Goal: Task Accomplishment & Management: Manage account settings

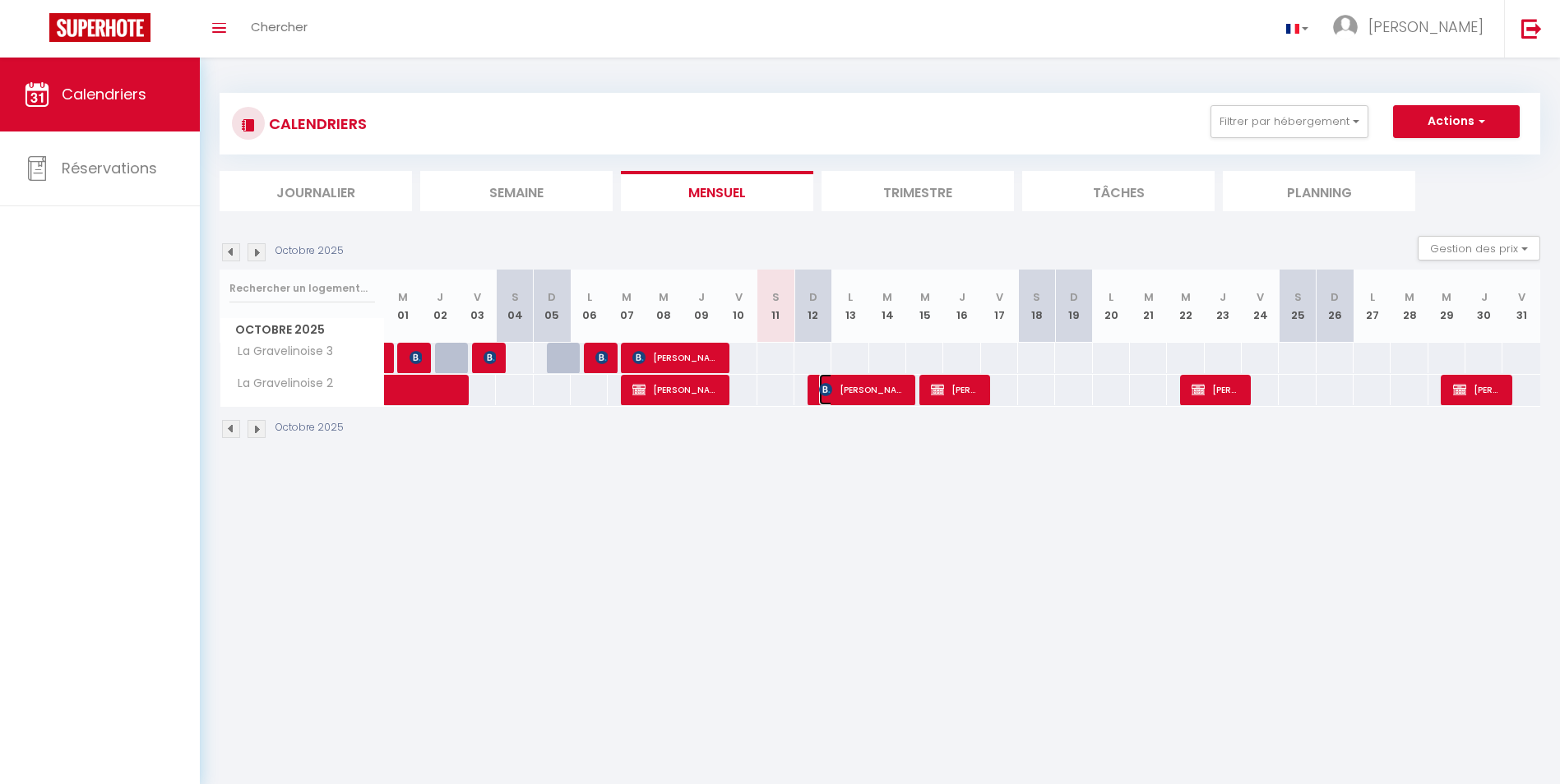
click at [858, 395] on span "[PERSON_NAME]" at bounding box center [863, 389] width 86 height 31
select select "OK"
select select "KO"
select select "0"
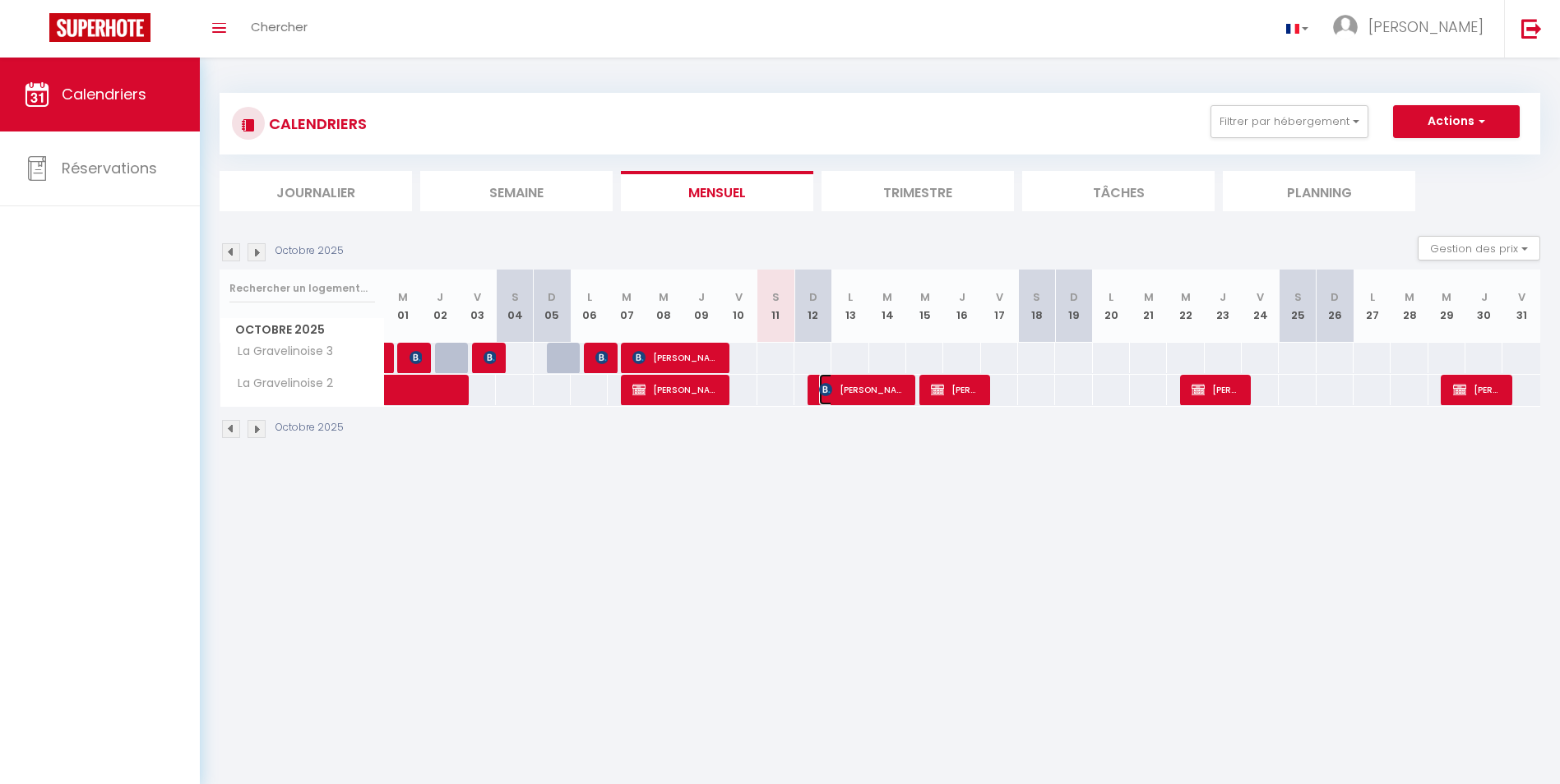
select select "1"
select select
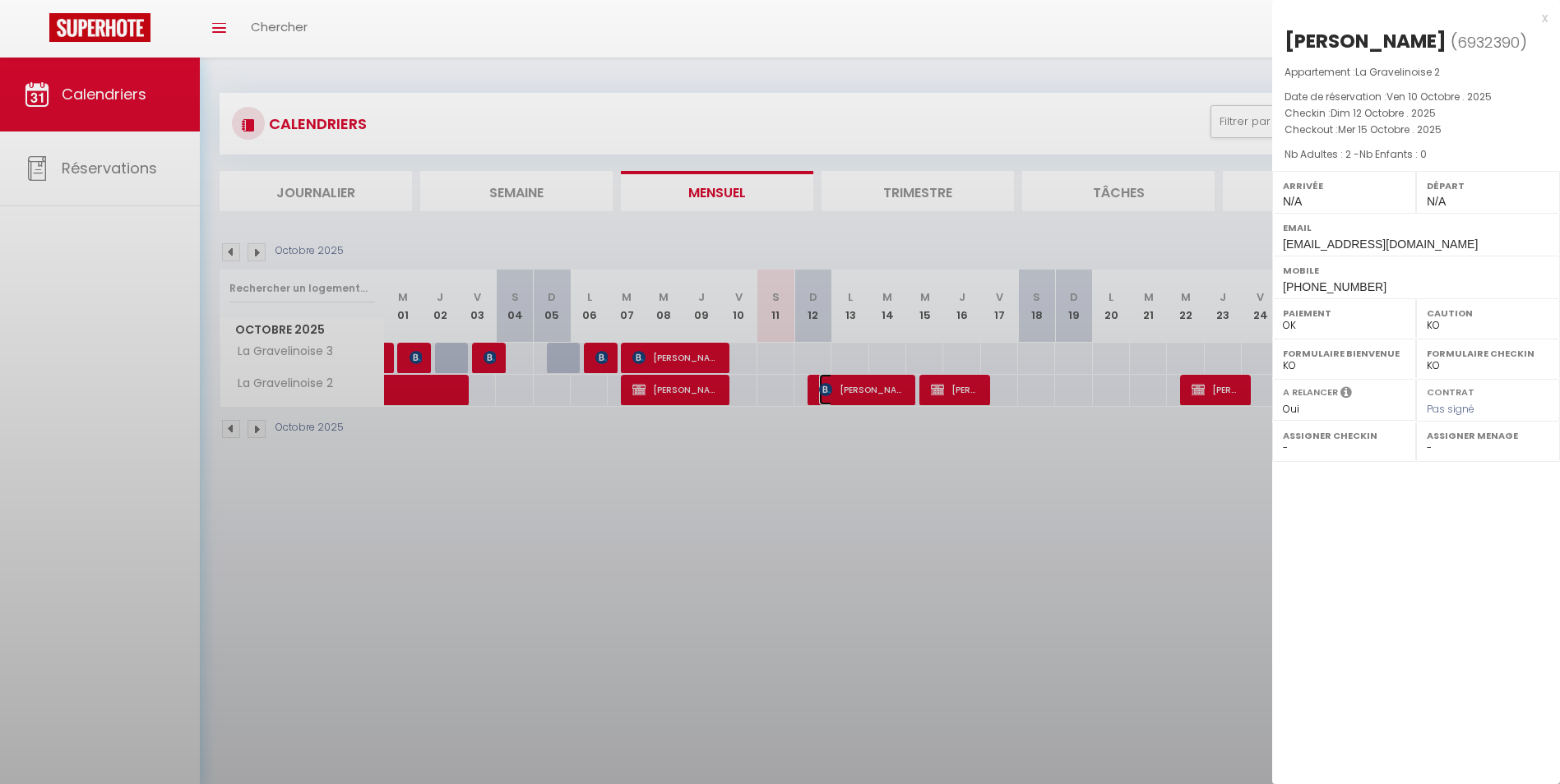
select select "52962"
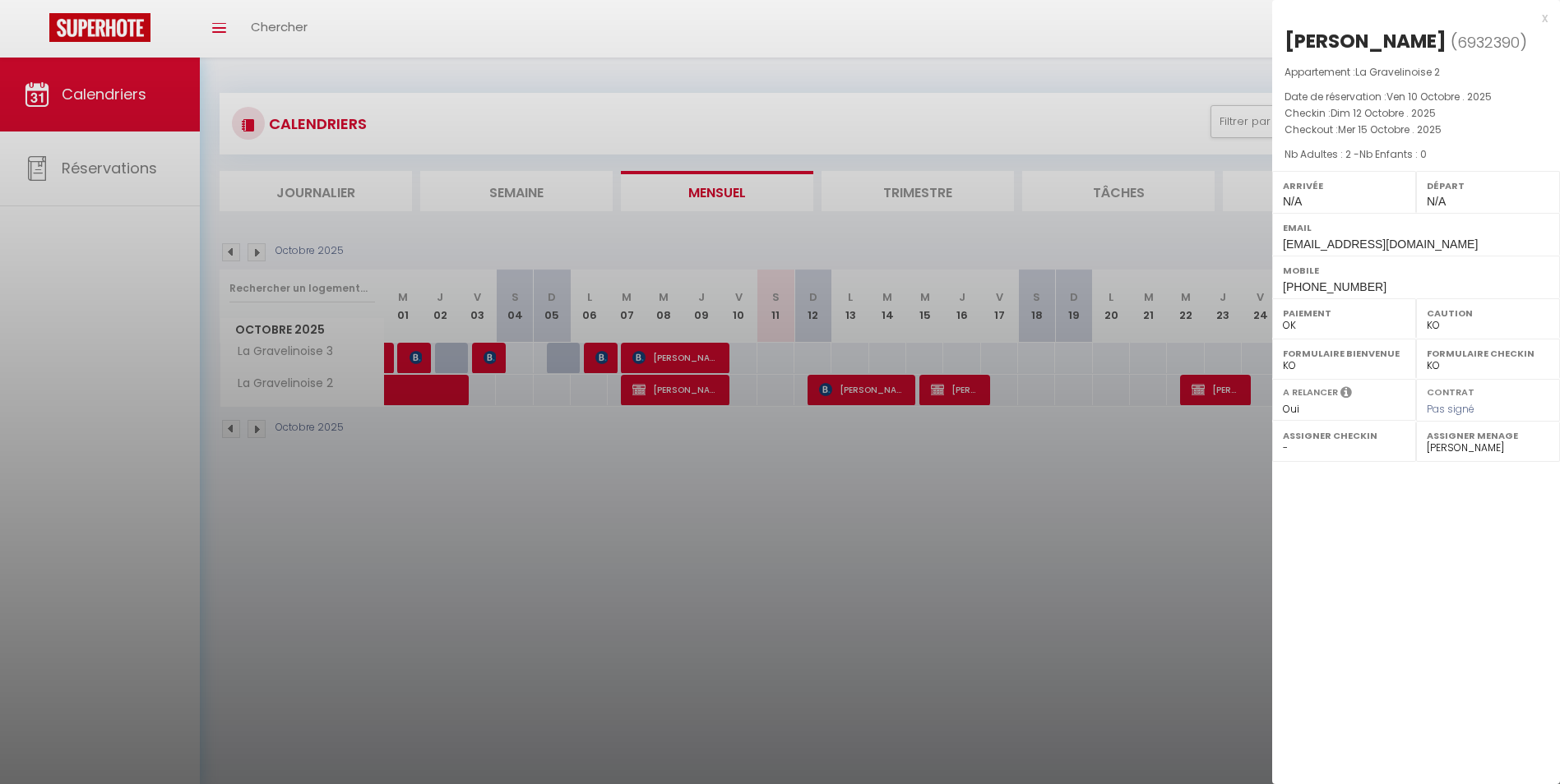
click at [858, 397] on div at bounding box center [780, 392] width 1560 height 784
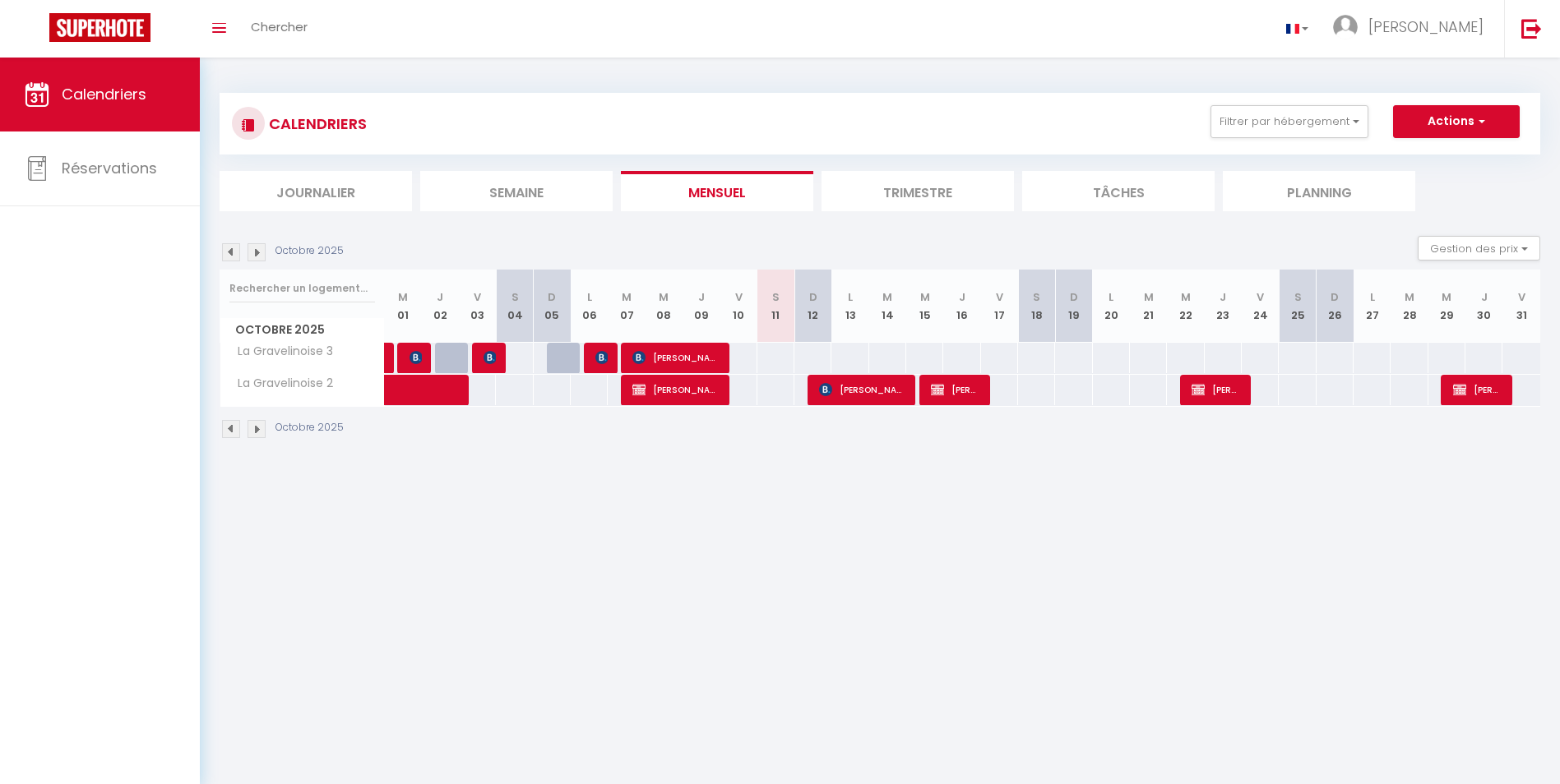
click at [964, 204] on li "Trimestre" at bounding box center [917, 191] width 192 height 40
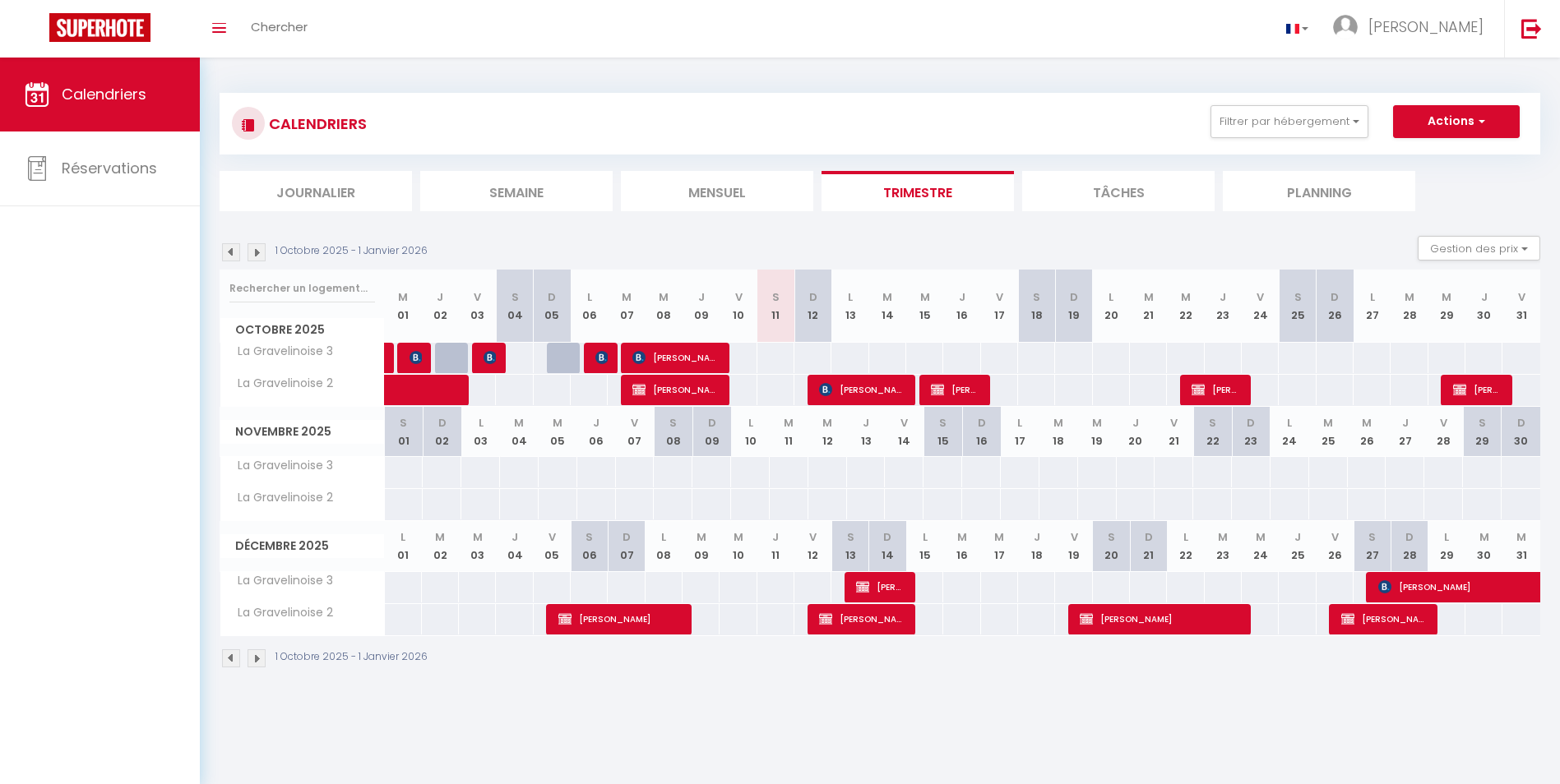
click at [1113, 199] on li "Tâches" at bounding box center [1118, 191] width 192 height 40
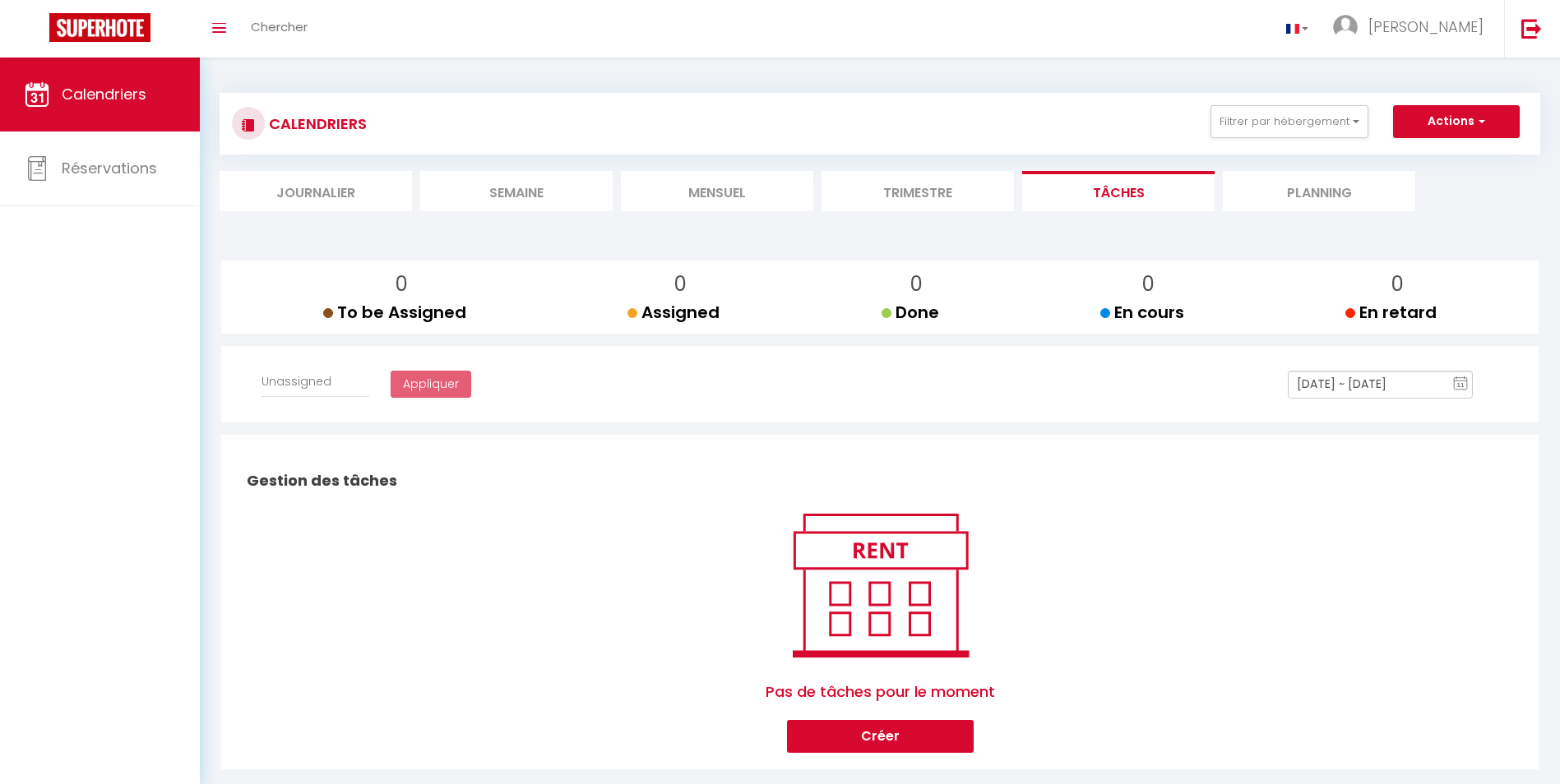
select select
click at [882, 196] on li "Trimestre" at bounding box center [917, 191] width 192 height 40
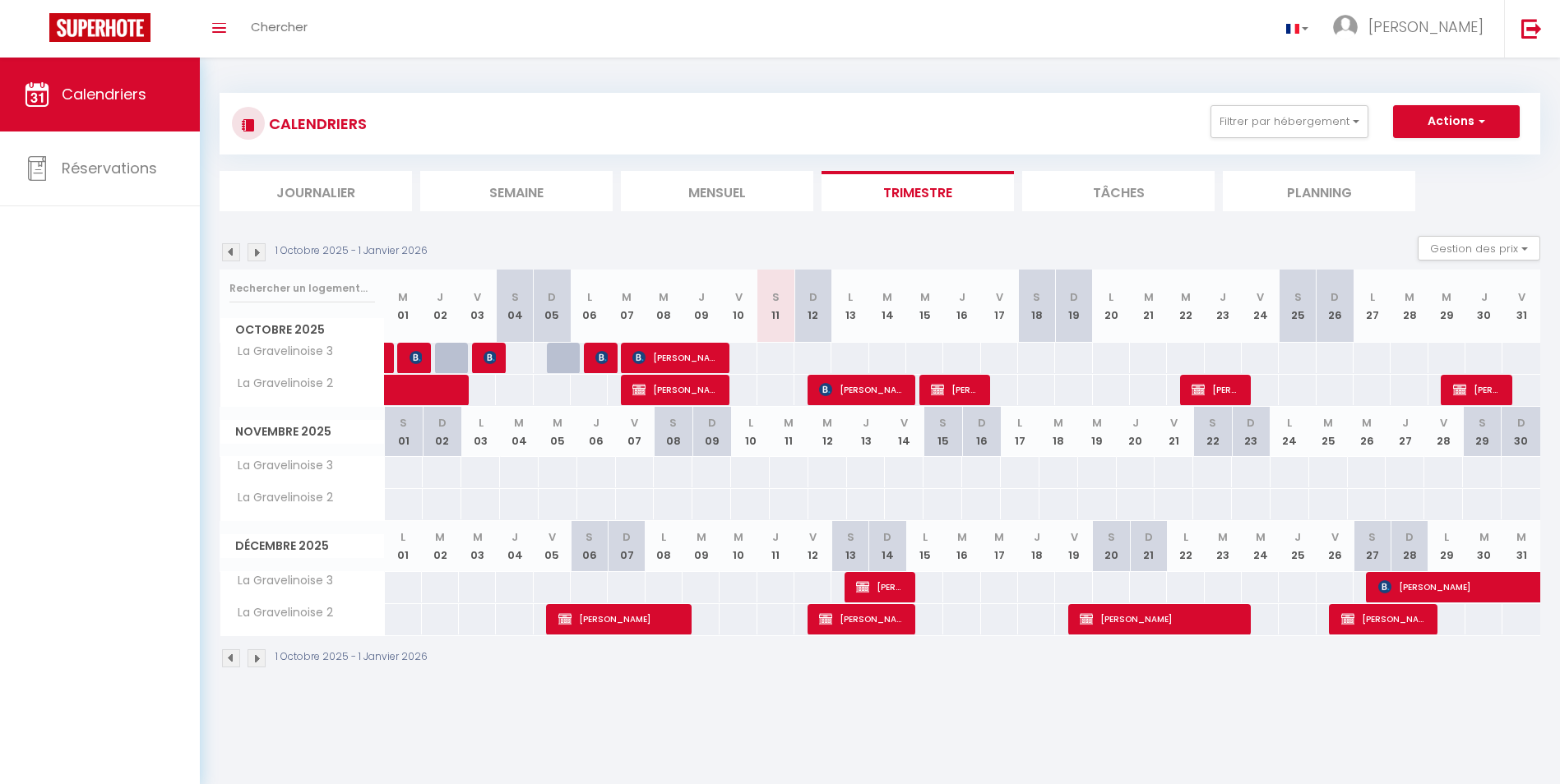
click at [527, 183] on li "Semaine" at bounding box center [516, 191] width 192 height 40
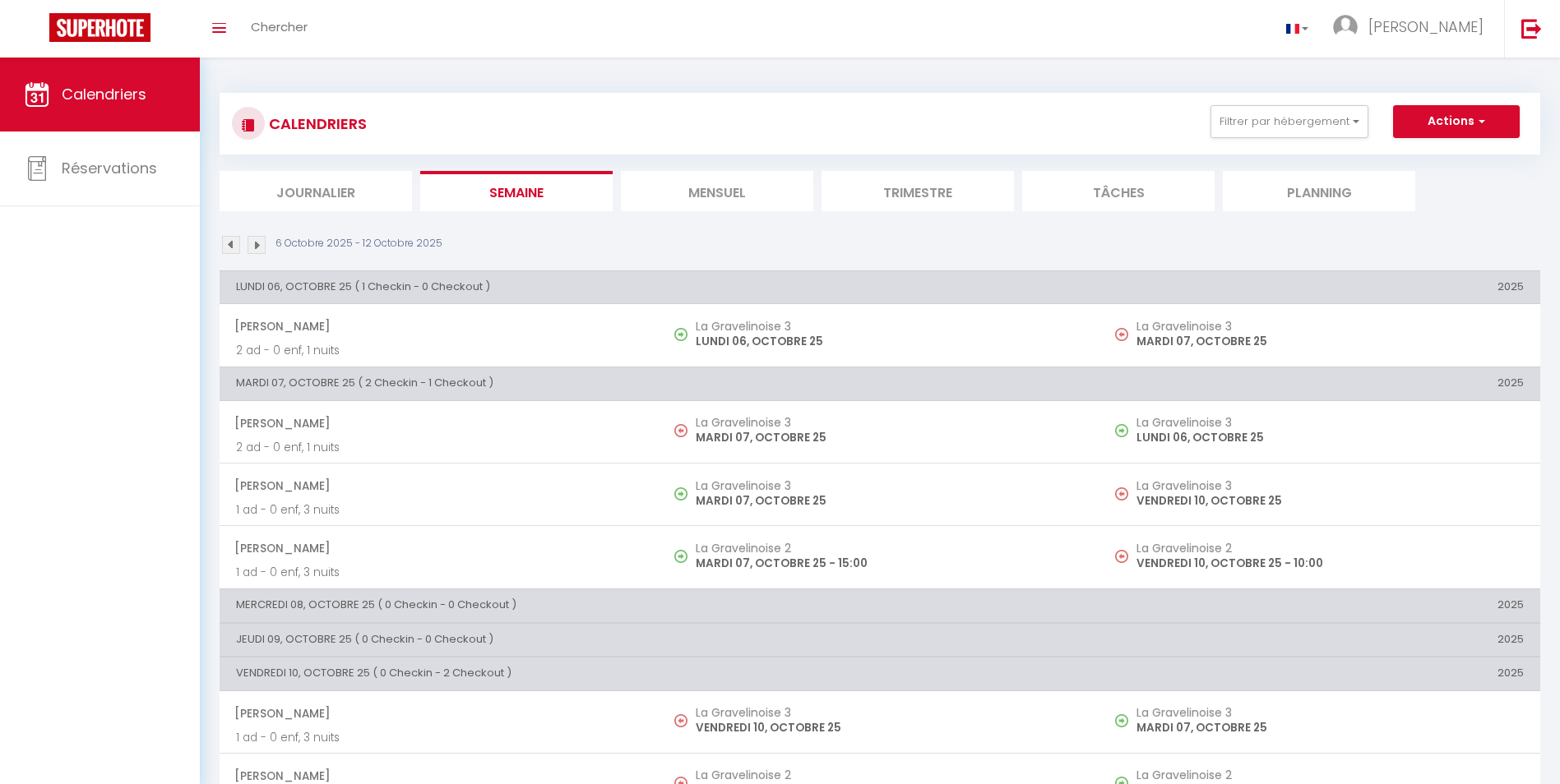
click at [739, 179] on li "Mensuel" at bounding box center [717, 191] width 192 height 40
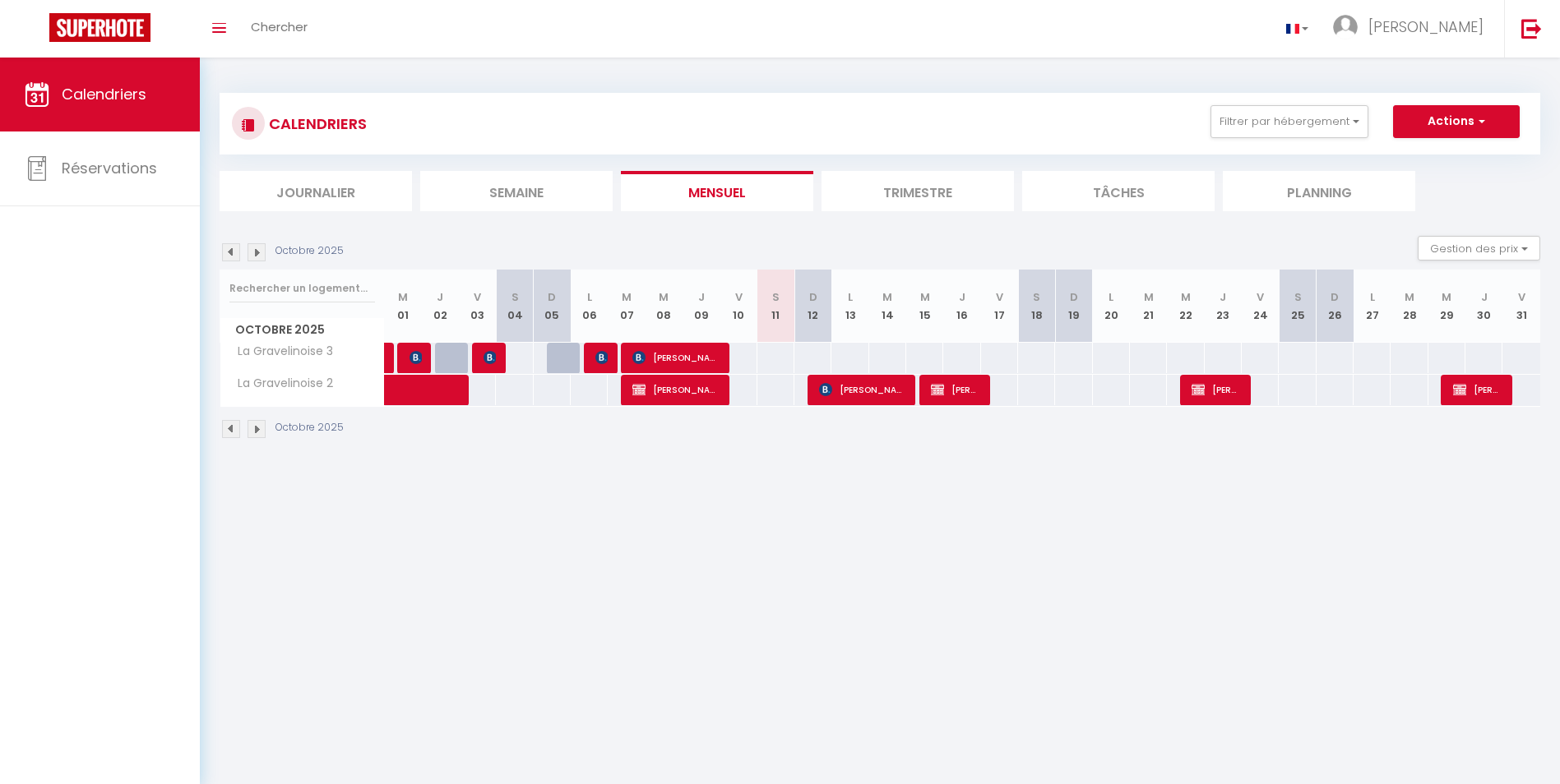
click at [912, 393] on div at bounding box center [896, 390] width 37 height 31
click at [879, 402] on span "[PERSON_NAME]" at bounding box center [863, 389] width 86 height 31
click at [845, 392] on span "[PERSON_NAME]" at bounding box center [863, 389] width 86 height 31
select select "OK"
select select "KO"
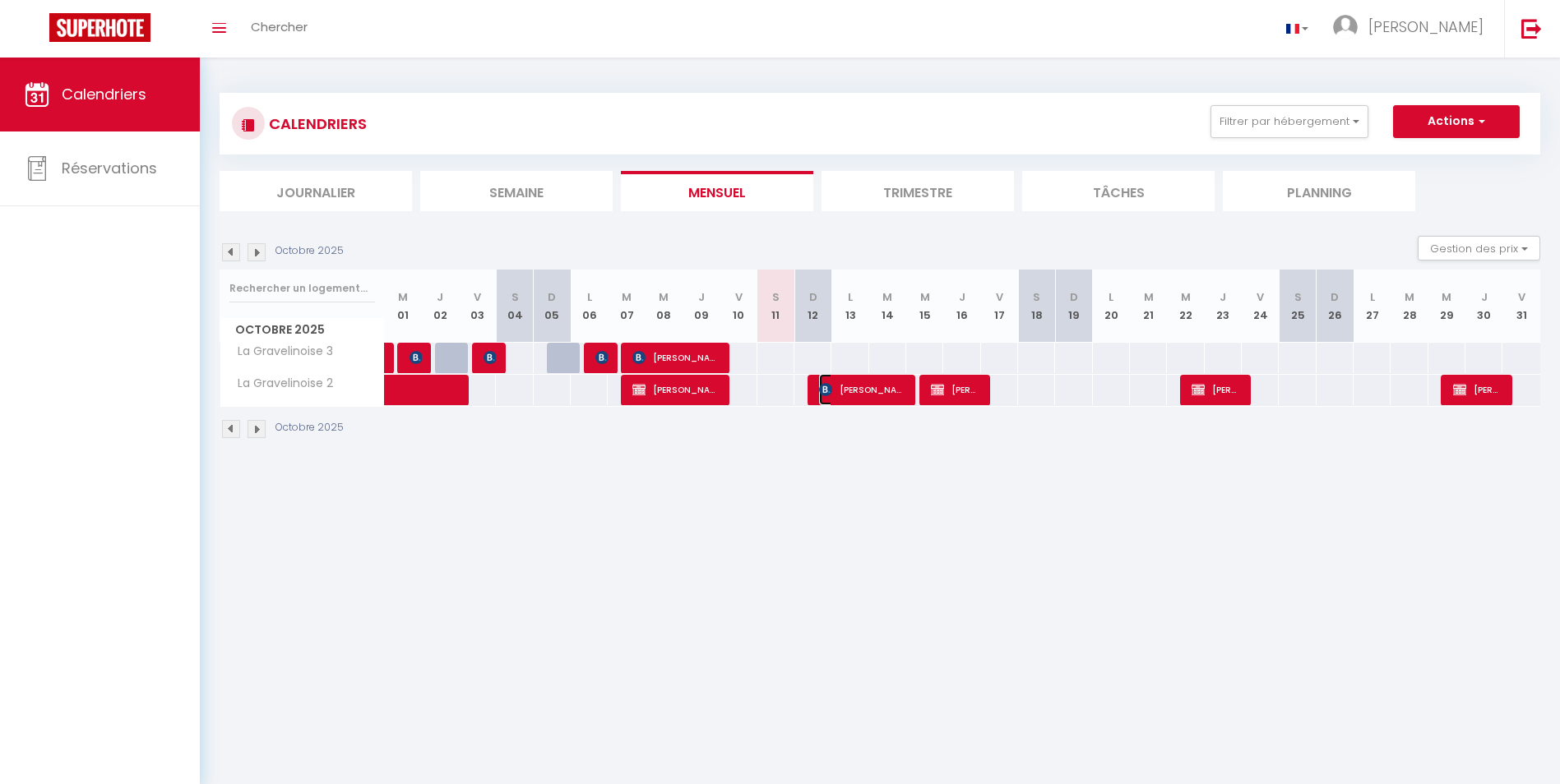
select select "0"
select select "1"
select select
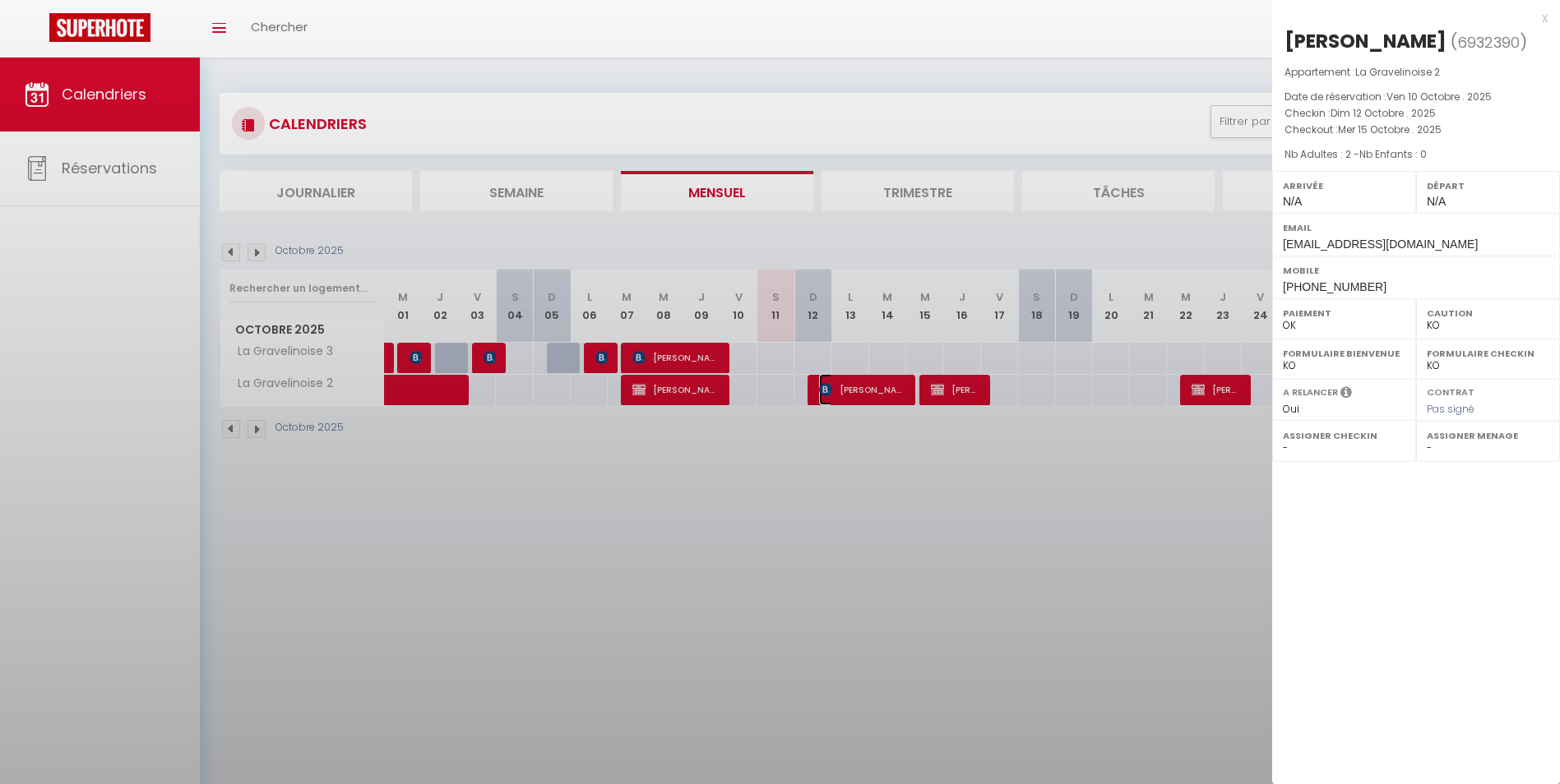
select select "52962"
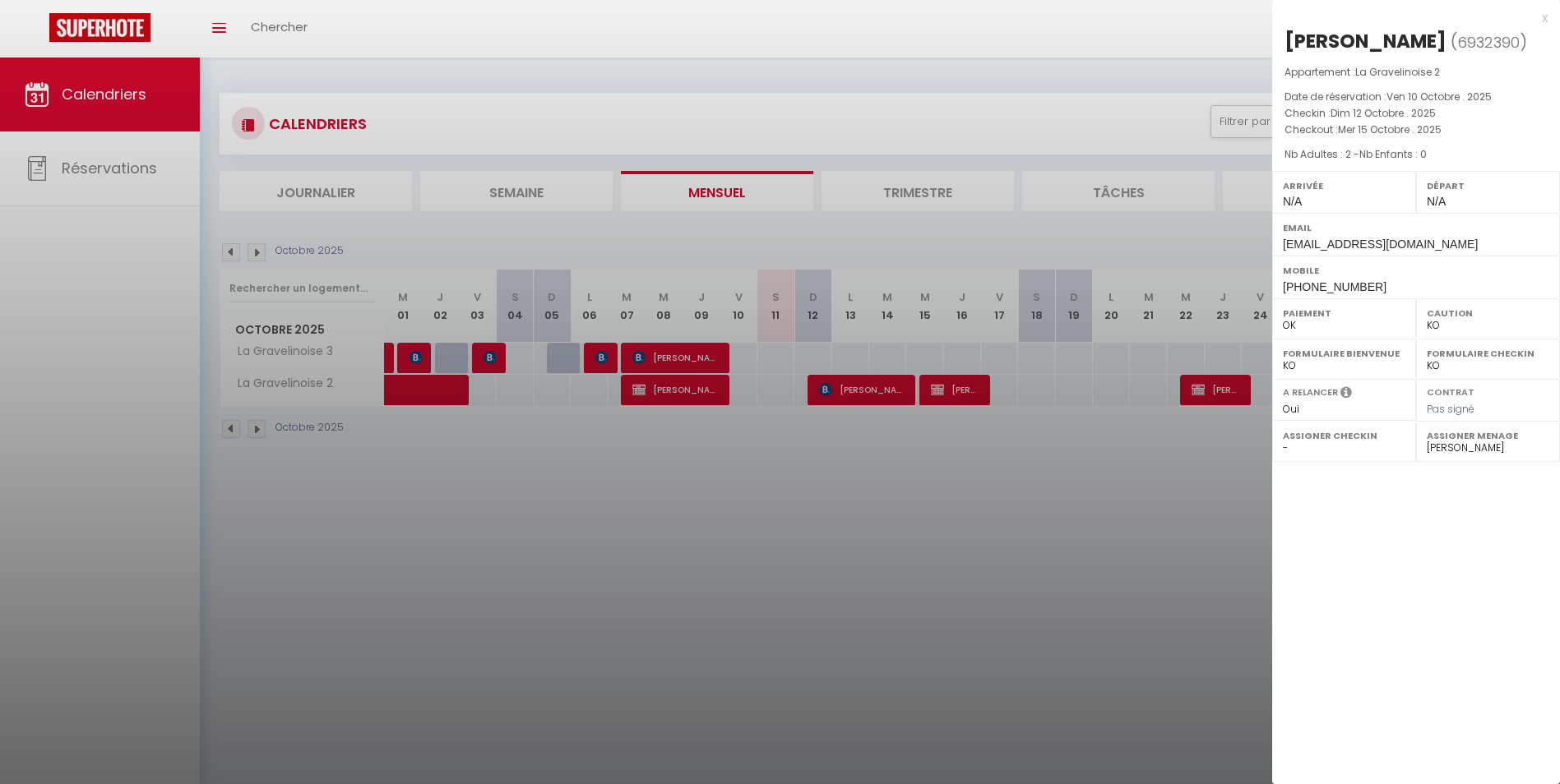
click at [850, 482] on div at bounding box center [780, 392] width 1560 height 784
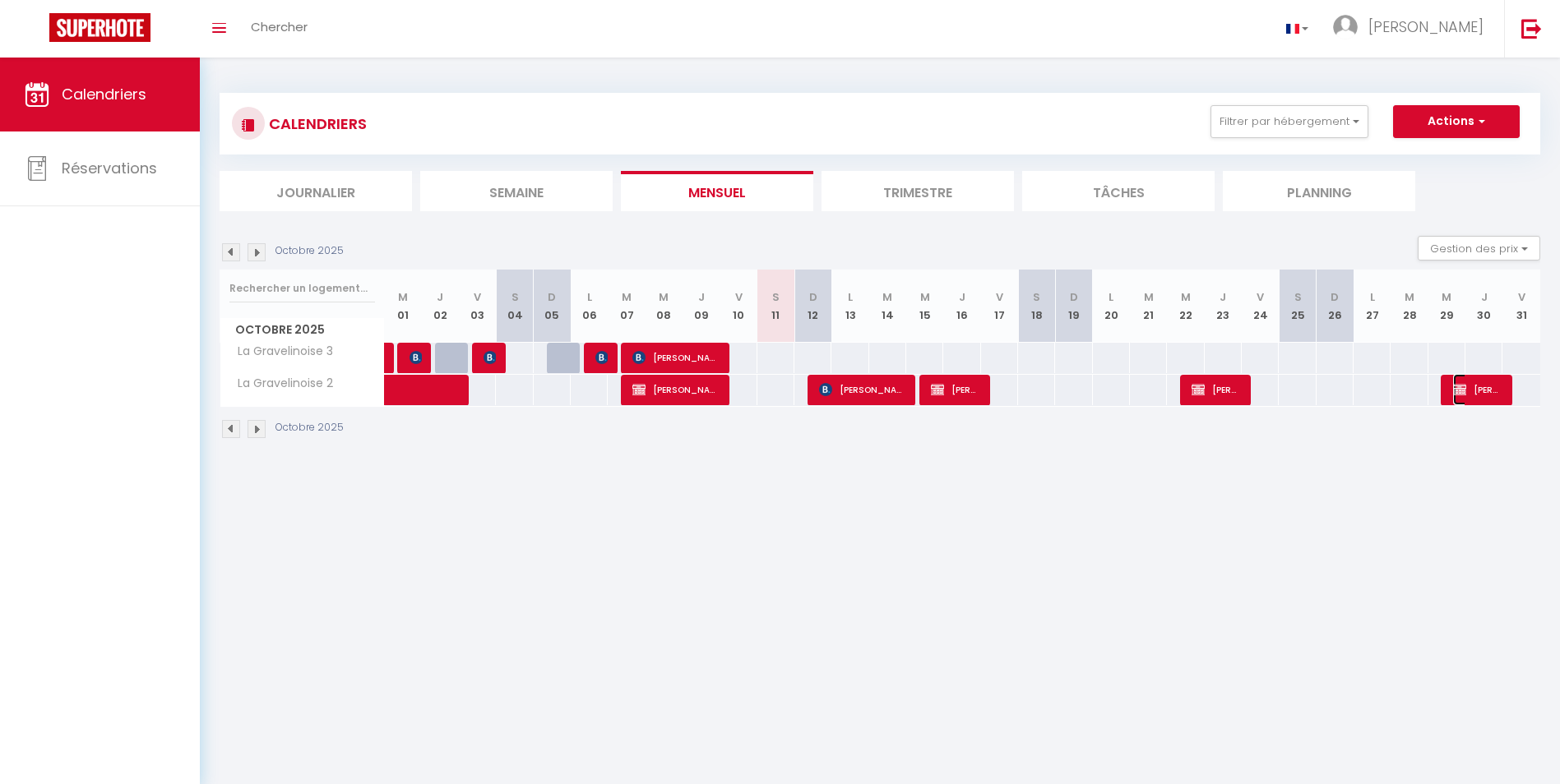
click at [1494, 386] on span "[PERSON_NAME]" at bounding box center [1477, 389] width 49 height 31
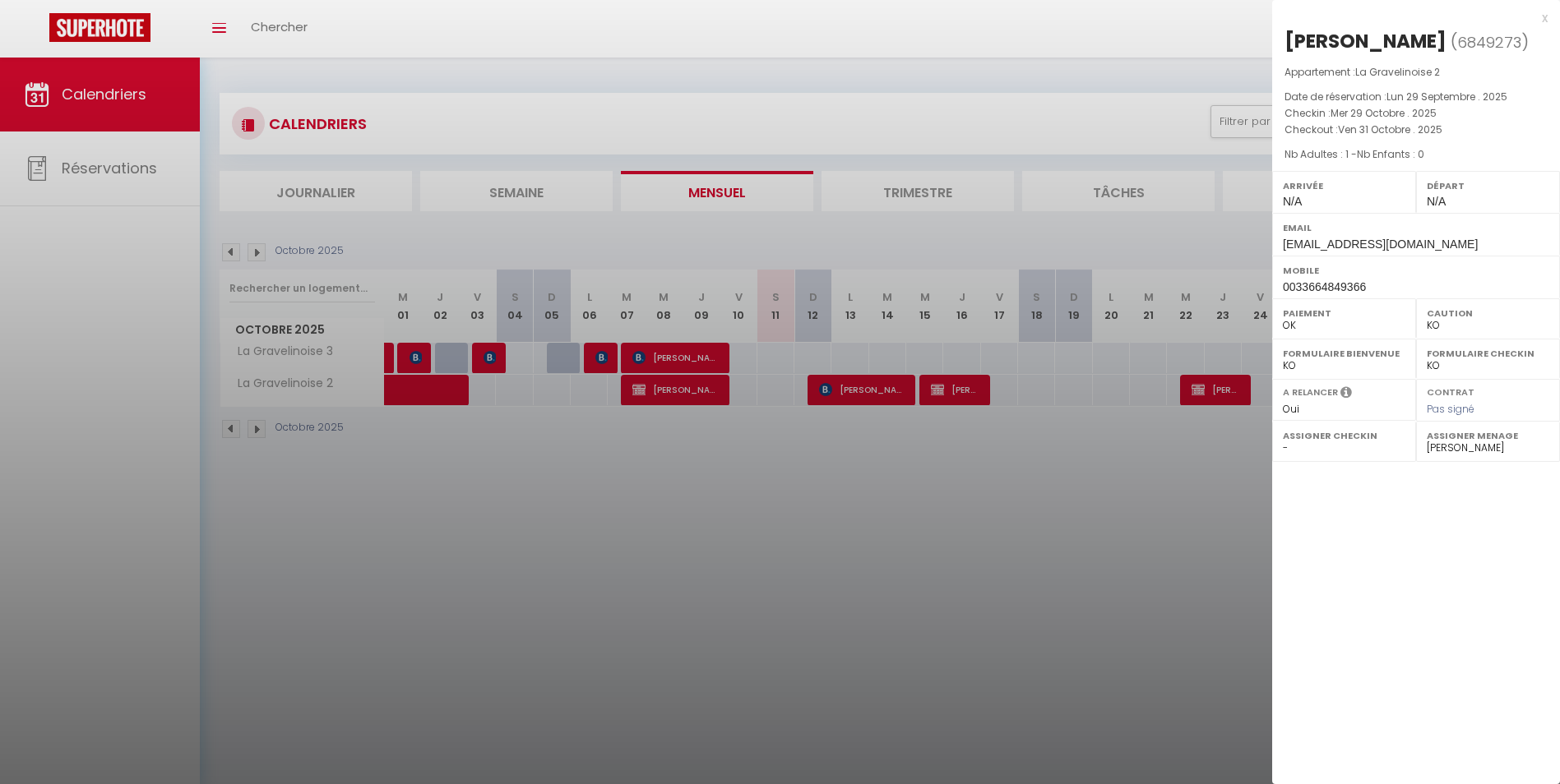
click at [1205, 526] on div at bounding box center [780, 392] width 1560 height 784
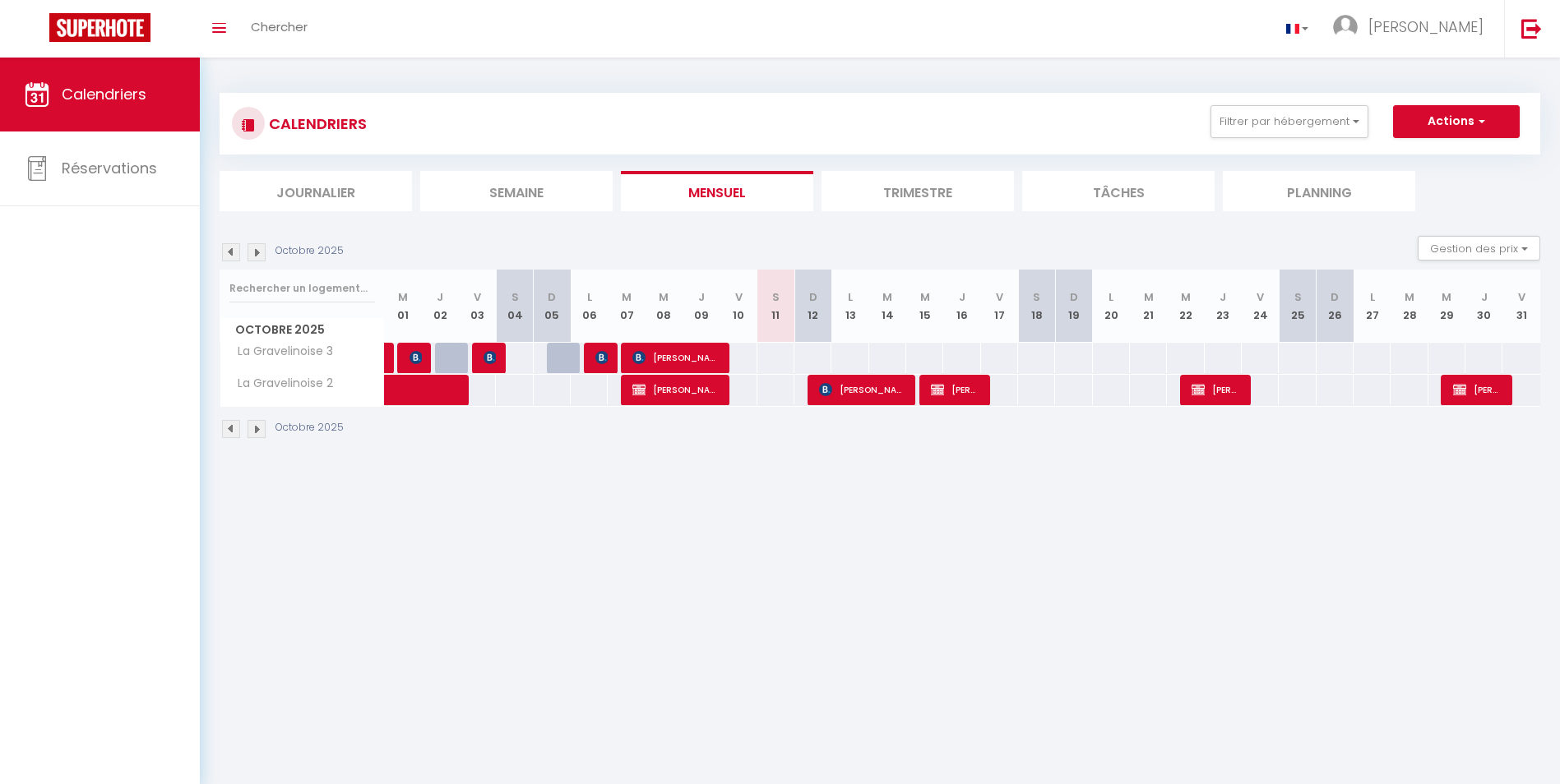
click at [875, 194] on li "Trimestre" at bounding box center [917, 191] width 192 height 40
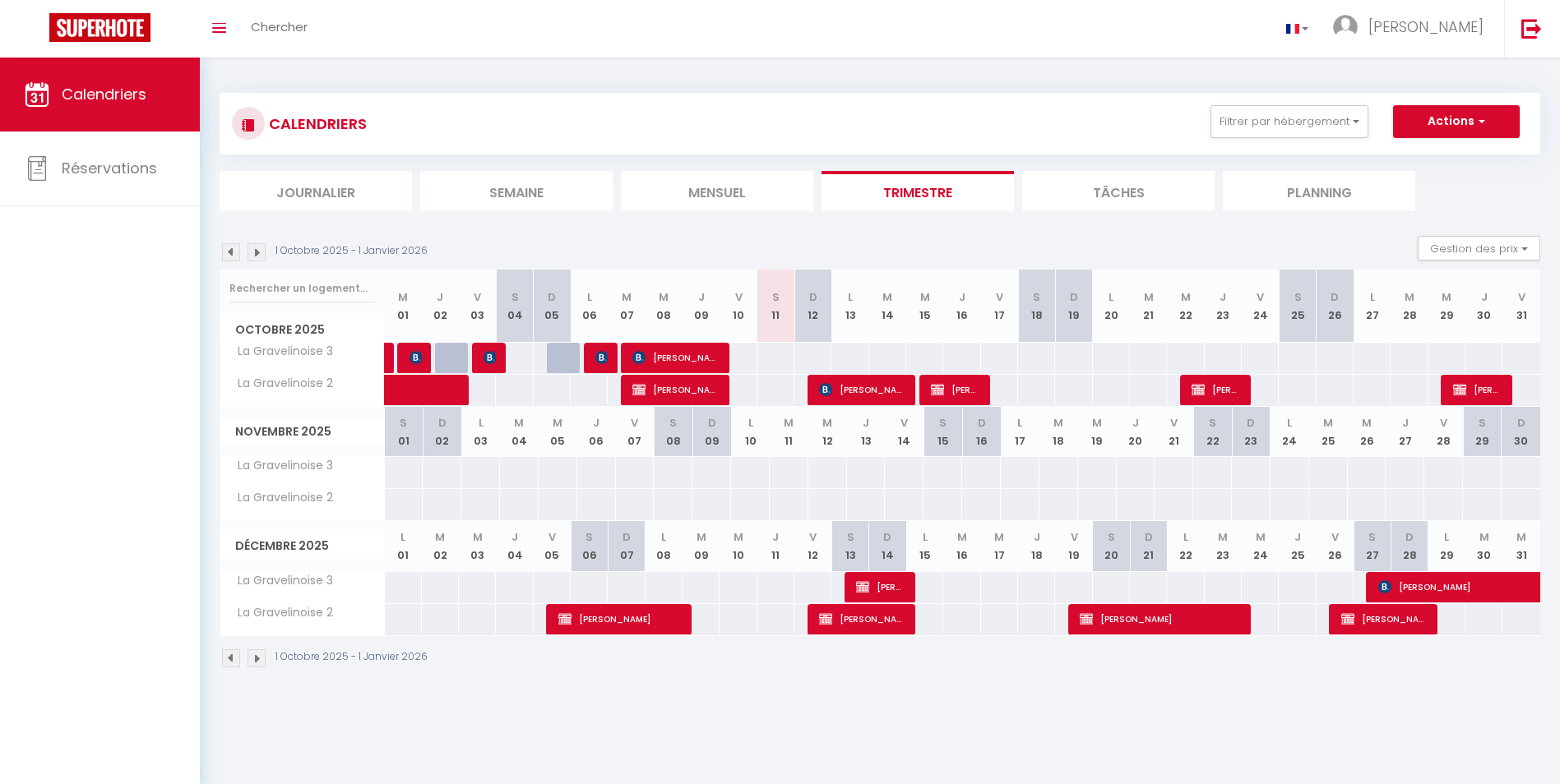
drag, startPoint x: 543, startPoint y: 630, endPoint x: 707, endPoint y: 654, distance: 165.7
click at [707, 654] on div "1 Octobre 2025 - 1 Janvier 2026 Gestion des prix Nb Nuits minimum Règles Dispon…" at bounding box center [880, 460] width 1321 height 449
drag, startPoint x: 707, startPoint y: 654, endPoint x: 714, endPoint y: 650, distance: 8.1
click at [714, 650] on div "1 Octobre 2025 - 1 Janvier 2026" at bounding box center [880, 661] width 1321 height 48
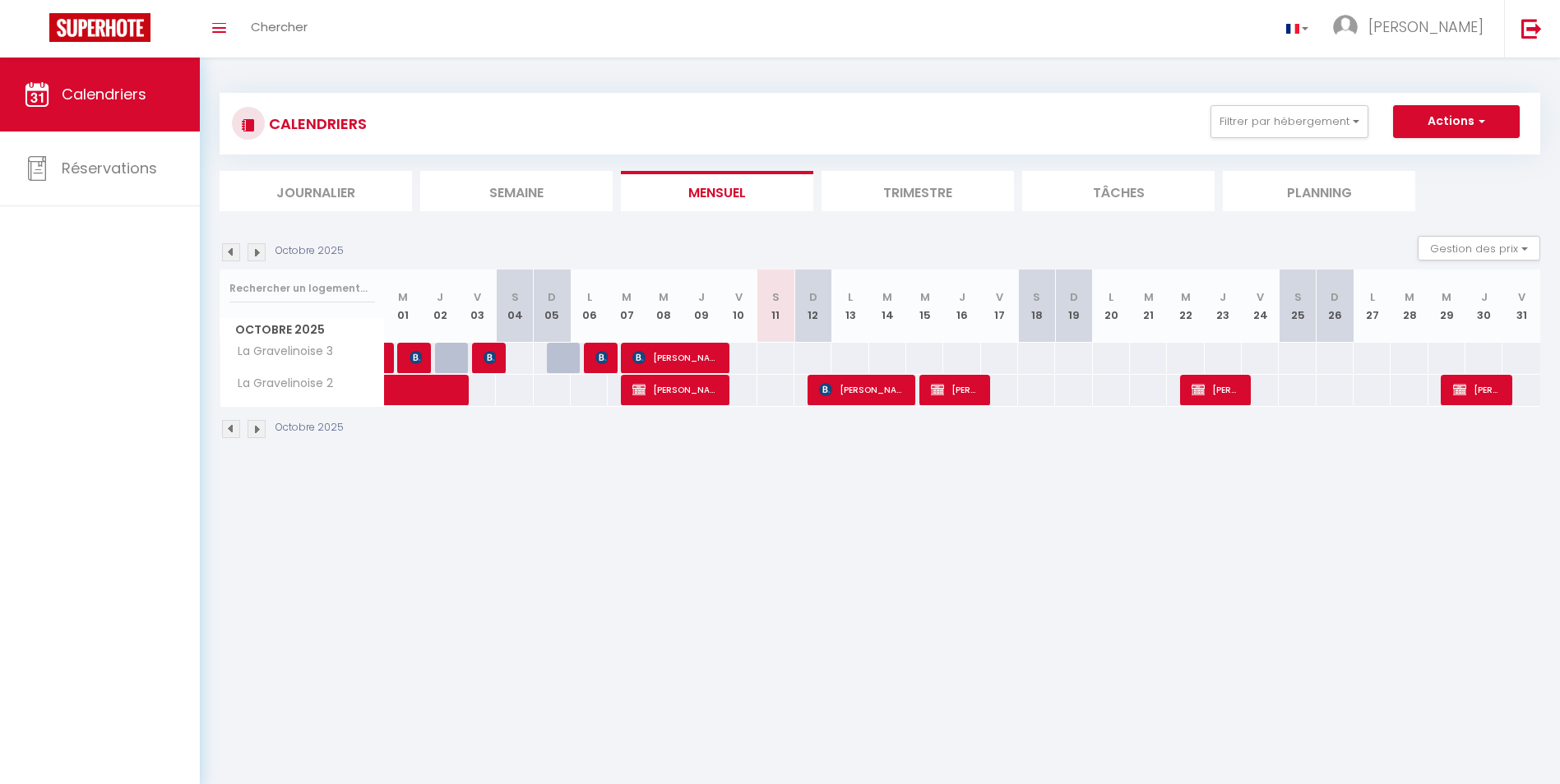
click at [916, 202] on li "Trimestre" at bounding box center [917, 191] width 192 height 40
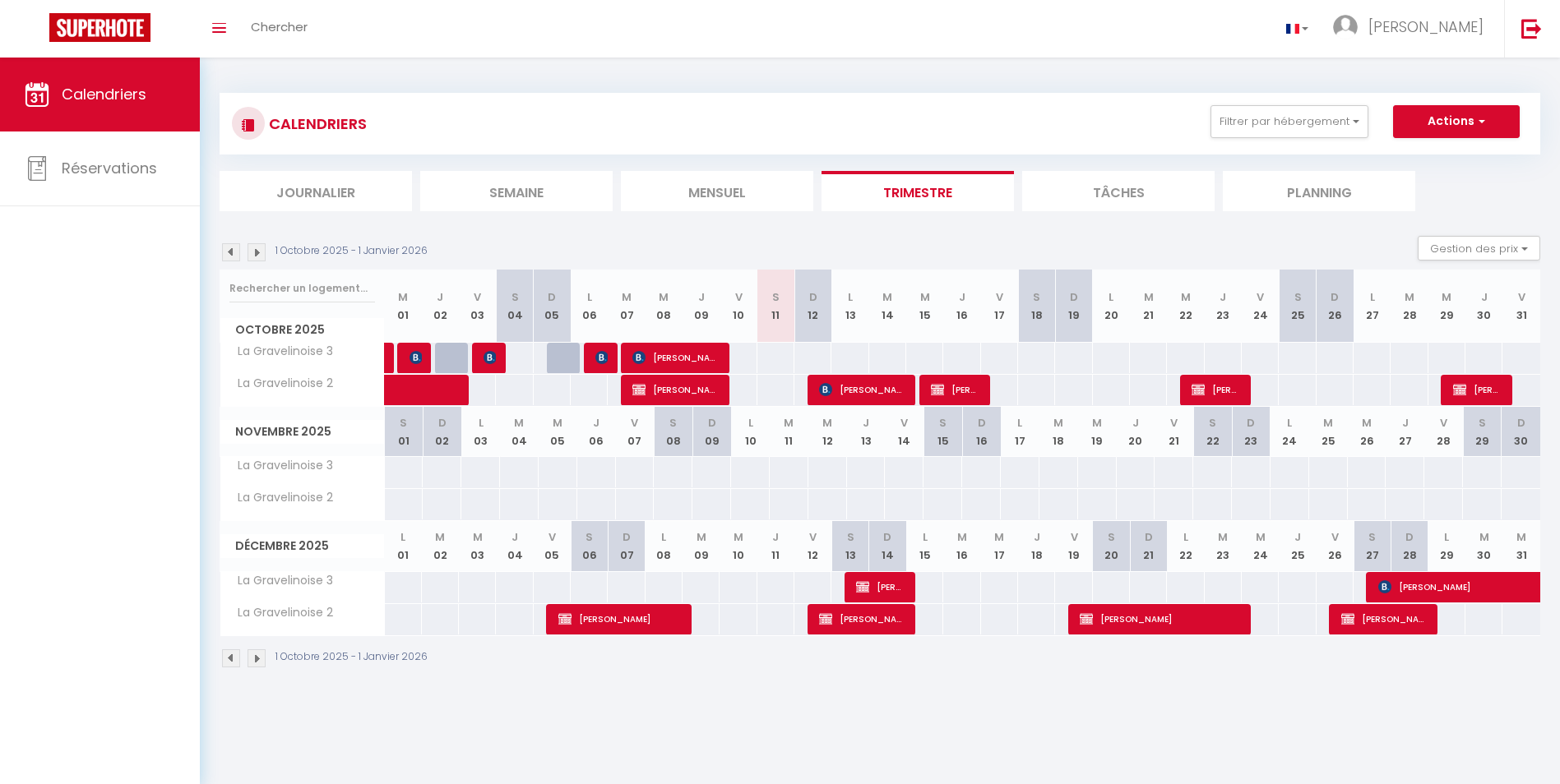
click at [262, 249] on img at bounding box center [256, 252] width 18 height 18
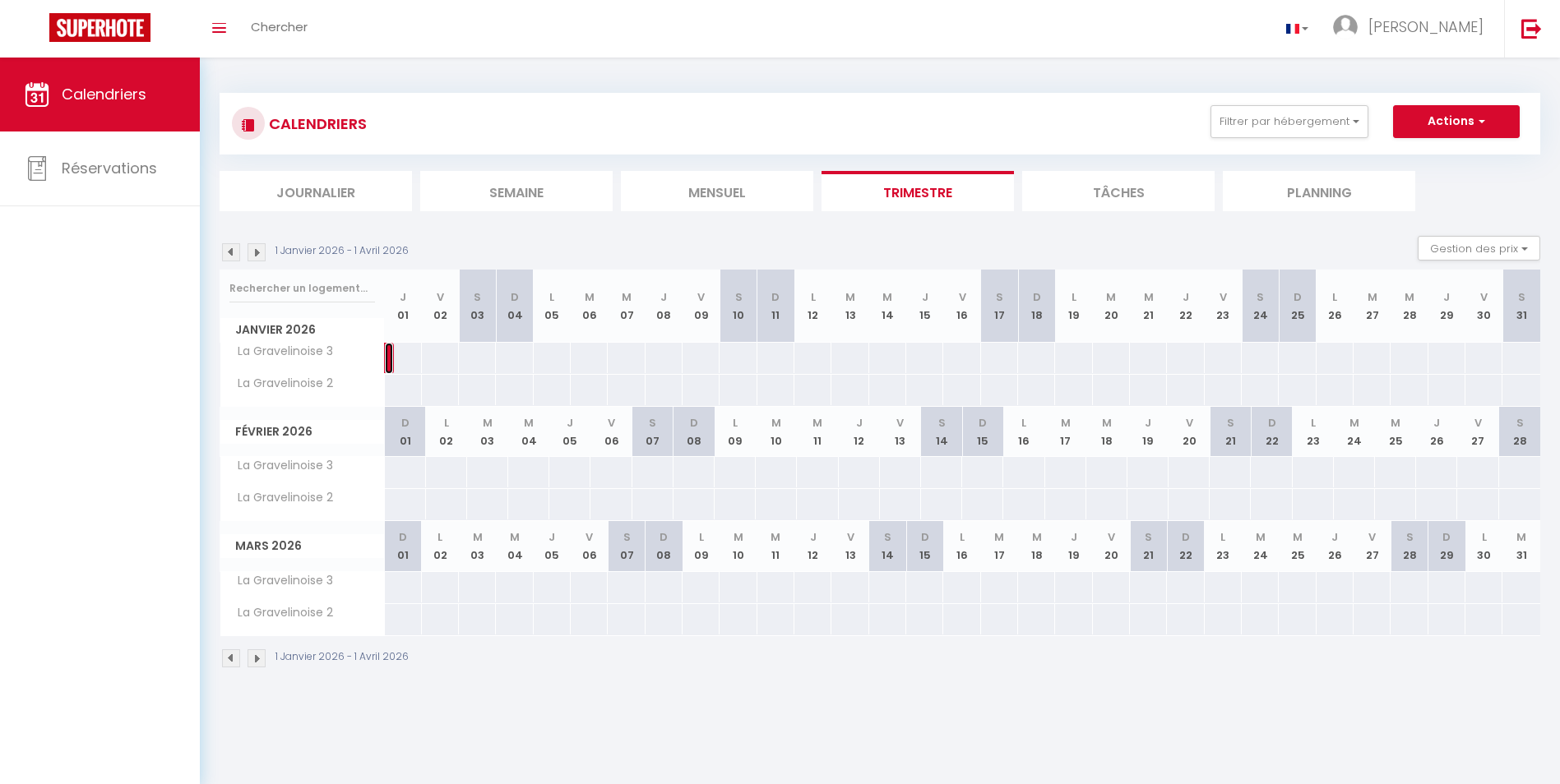
click at [389, 364] on link at bounding box center [390, 358] width 9 height 31
select select "OK"
select select "KO"
select select "0"
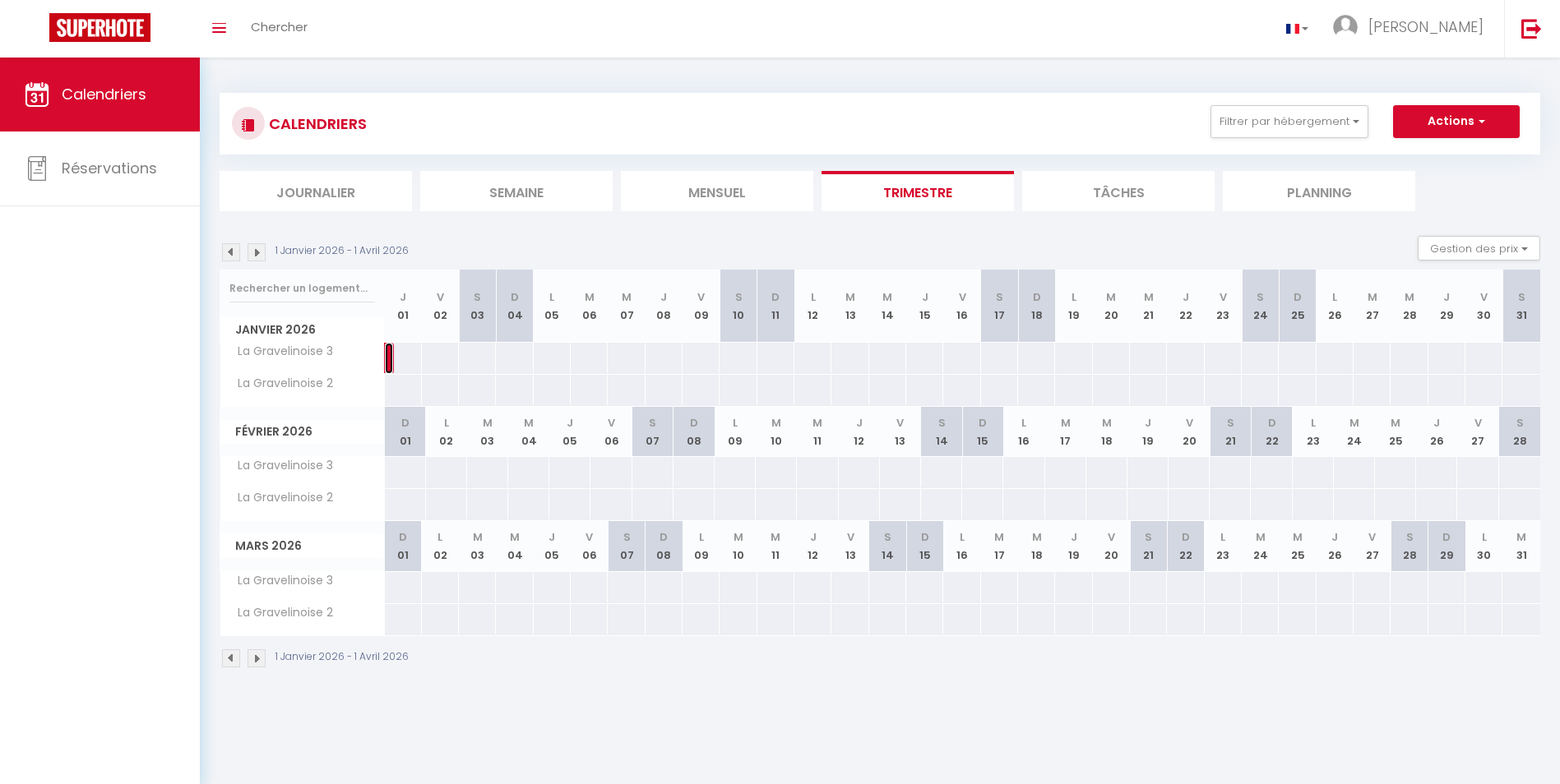
select select "1"
select select
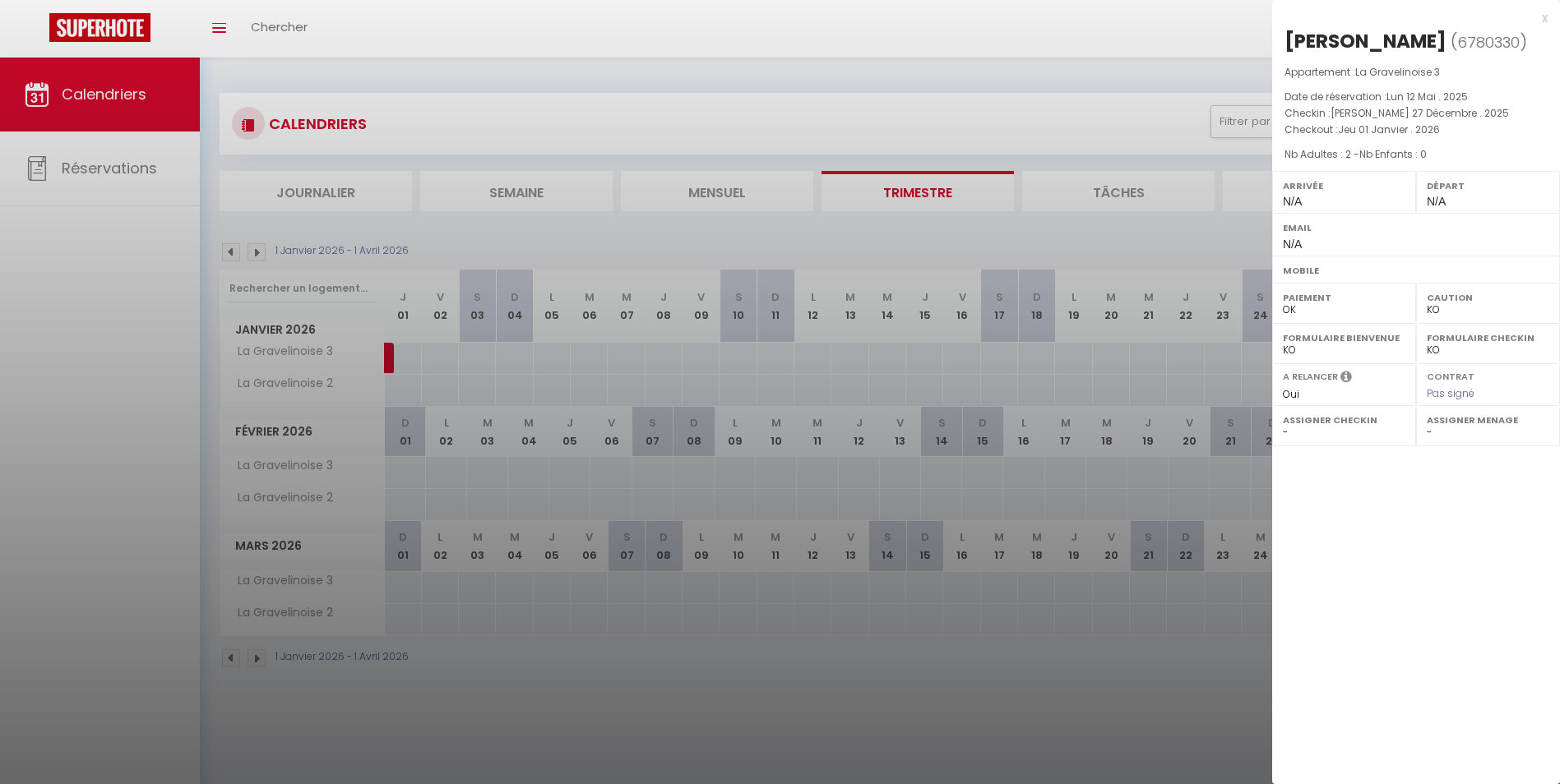
click at [389, 364] on div at bounding box center [780, 392] width 1560 height 784
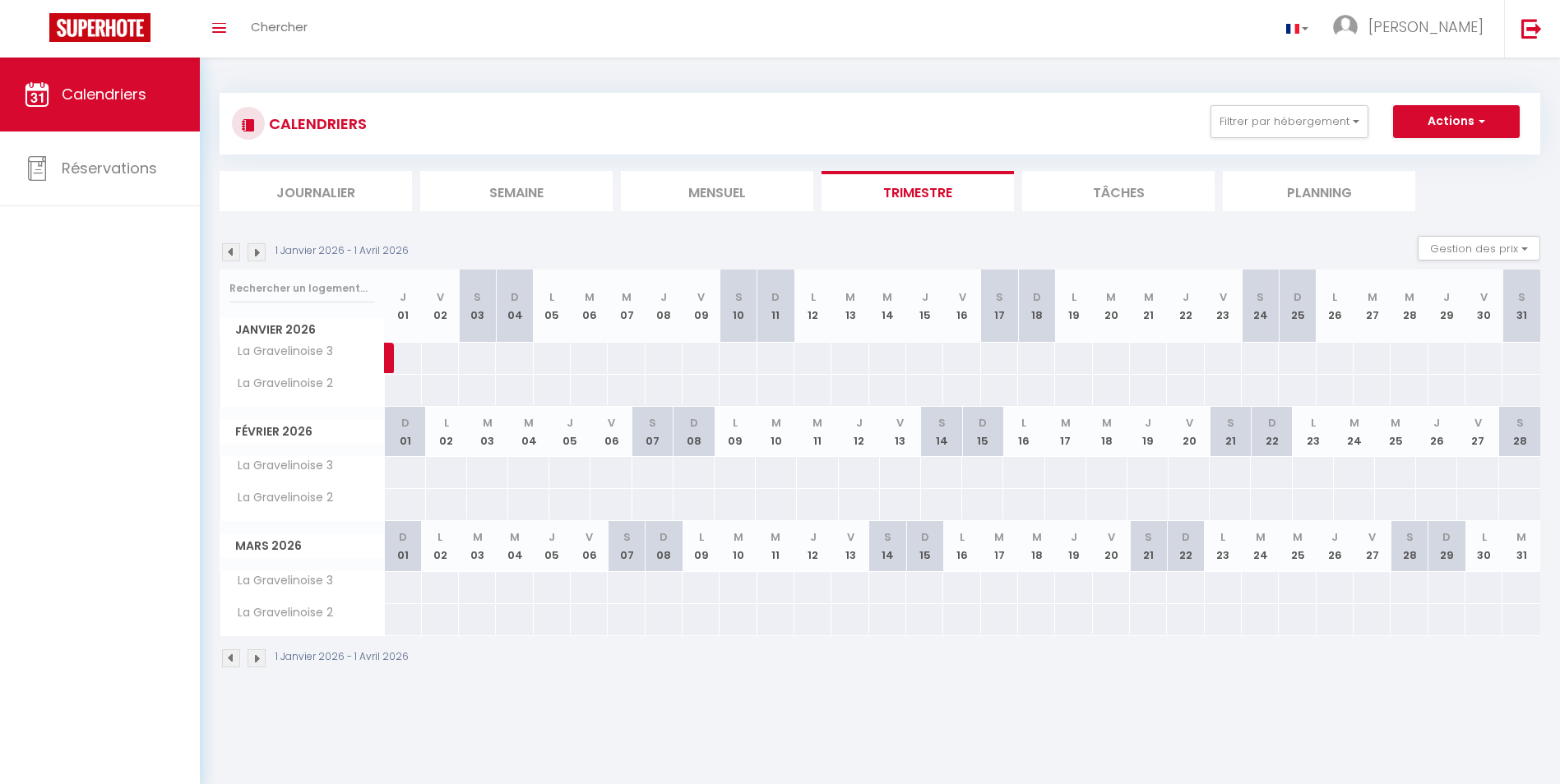
click at [260, 255] on img at bounding box center [256, 252] width 18 height 18
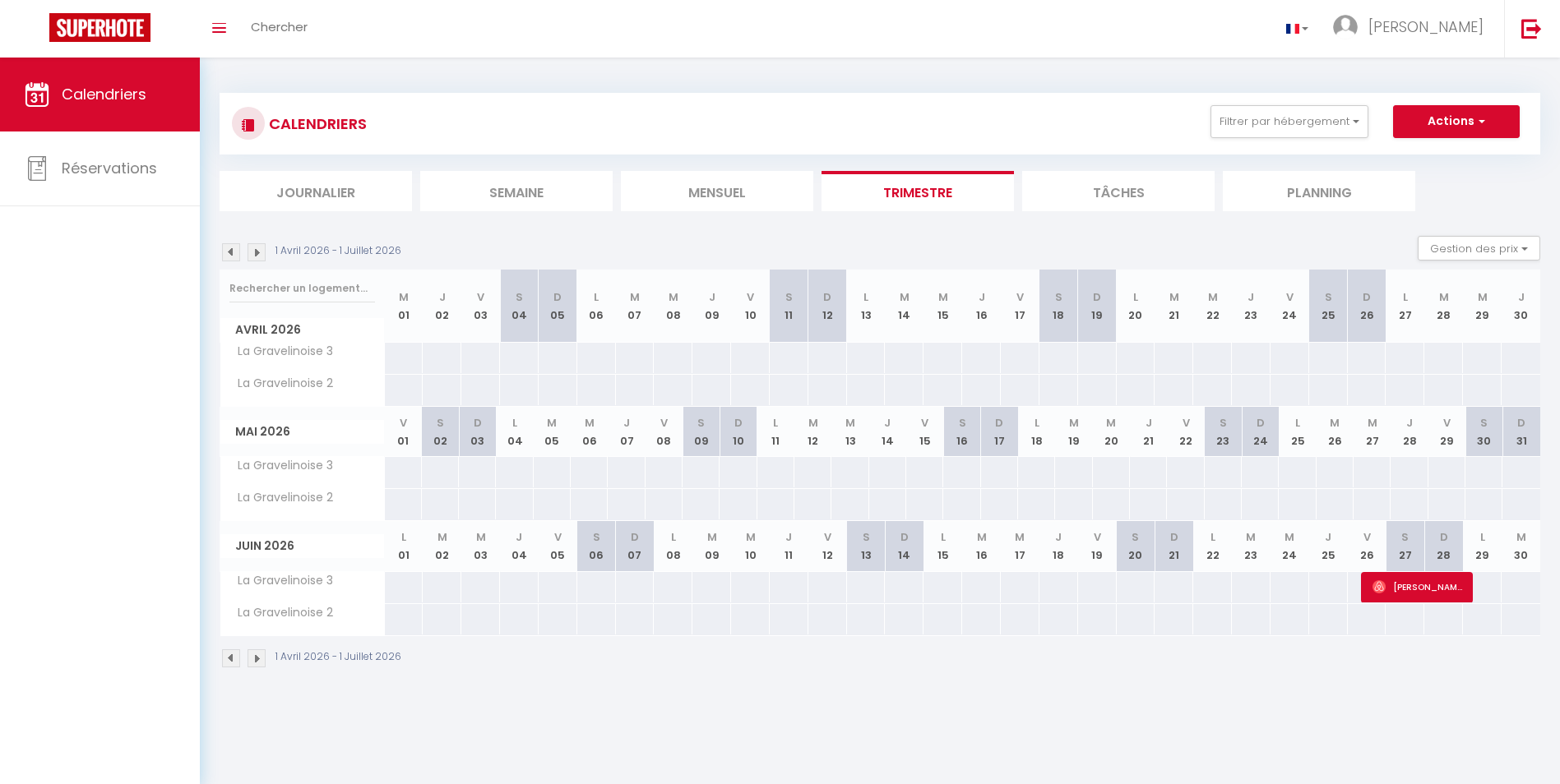
click at [260, 255] on img at bounding box center [256, 252] width 18 height 18
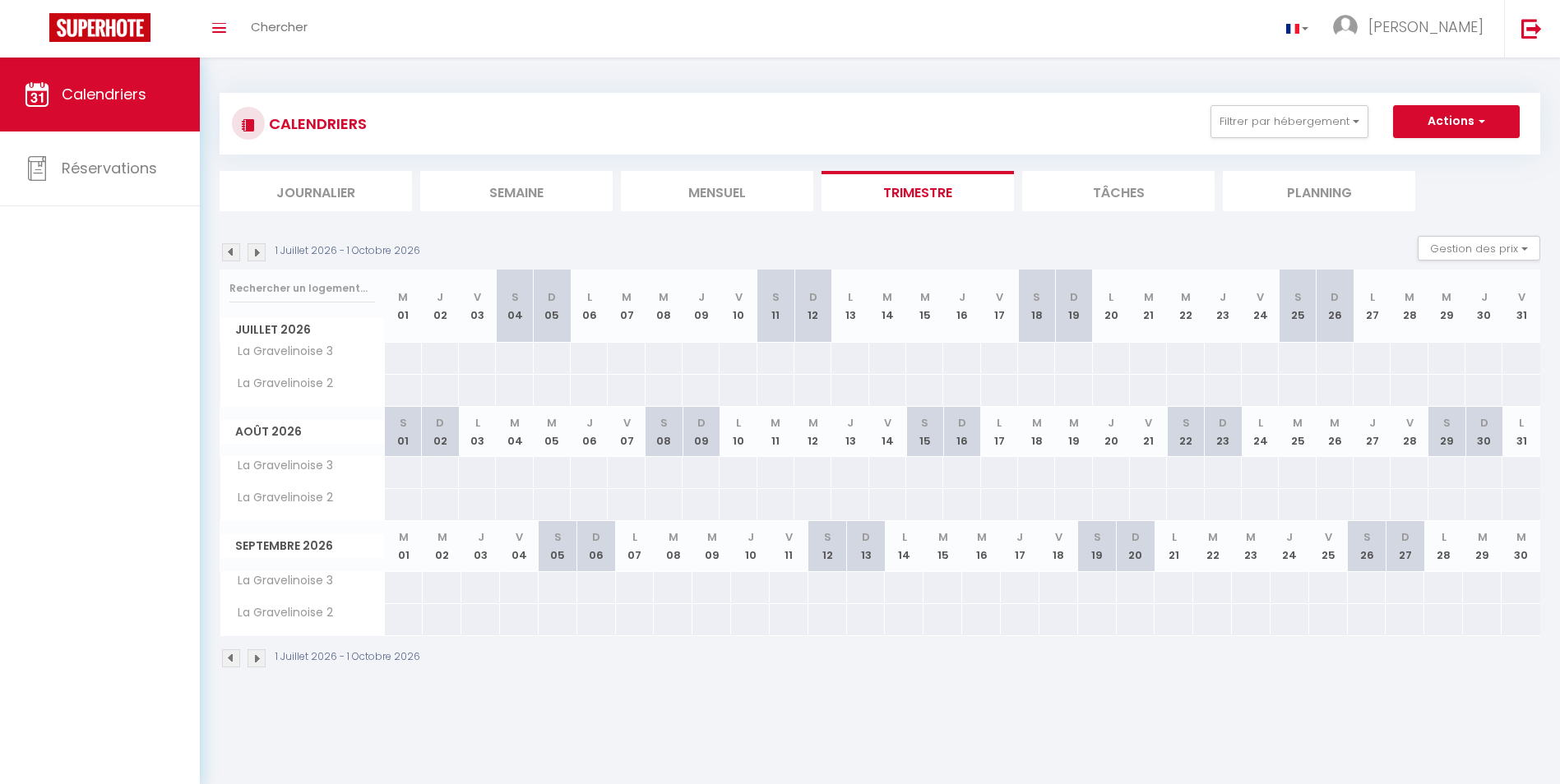
click at [260, 255] on img at bounding box center [256, 252] width 18 height 18
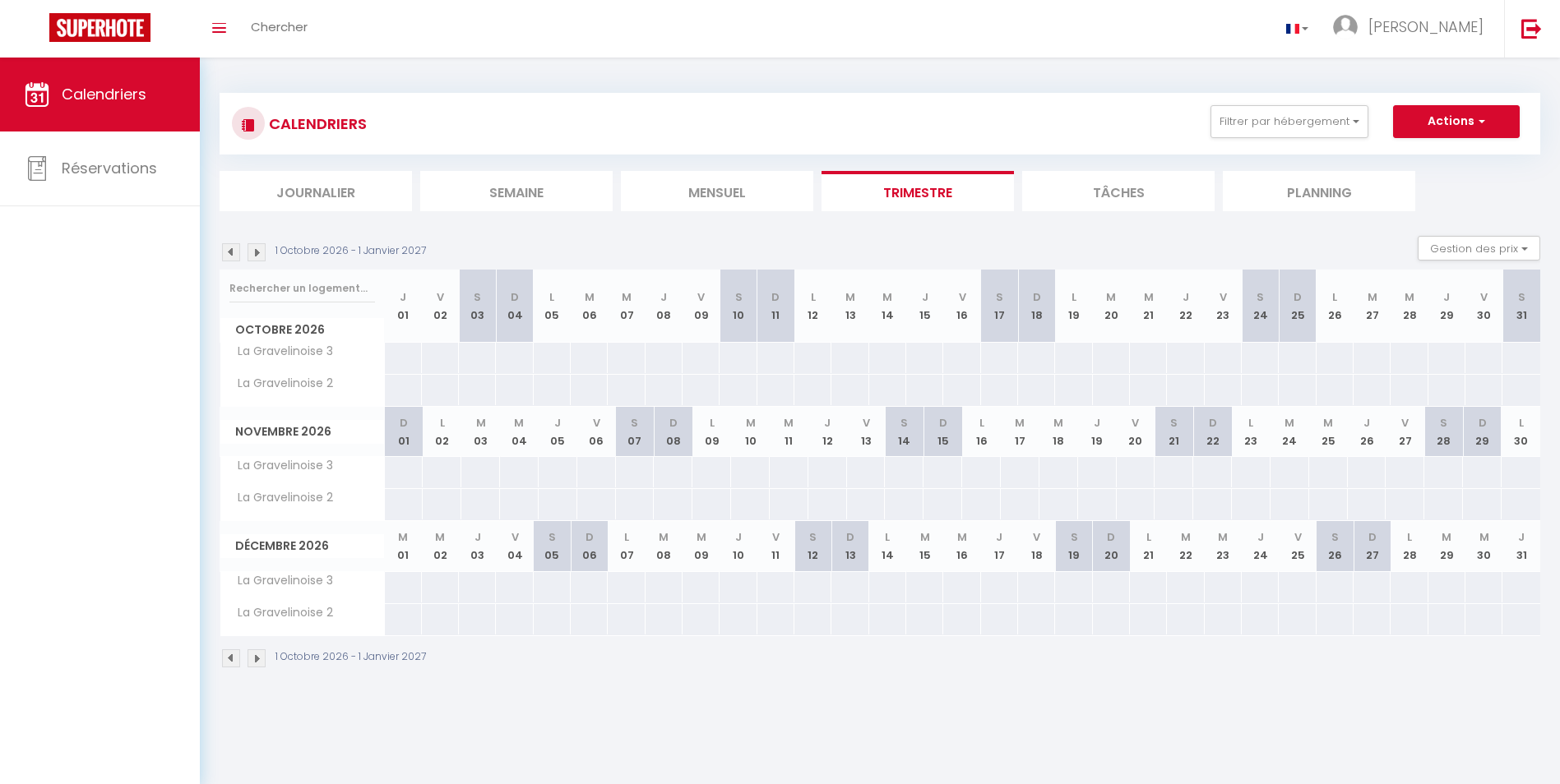
click at [260, 255] on img at bounding box center [256, 252] width 18 height 18
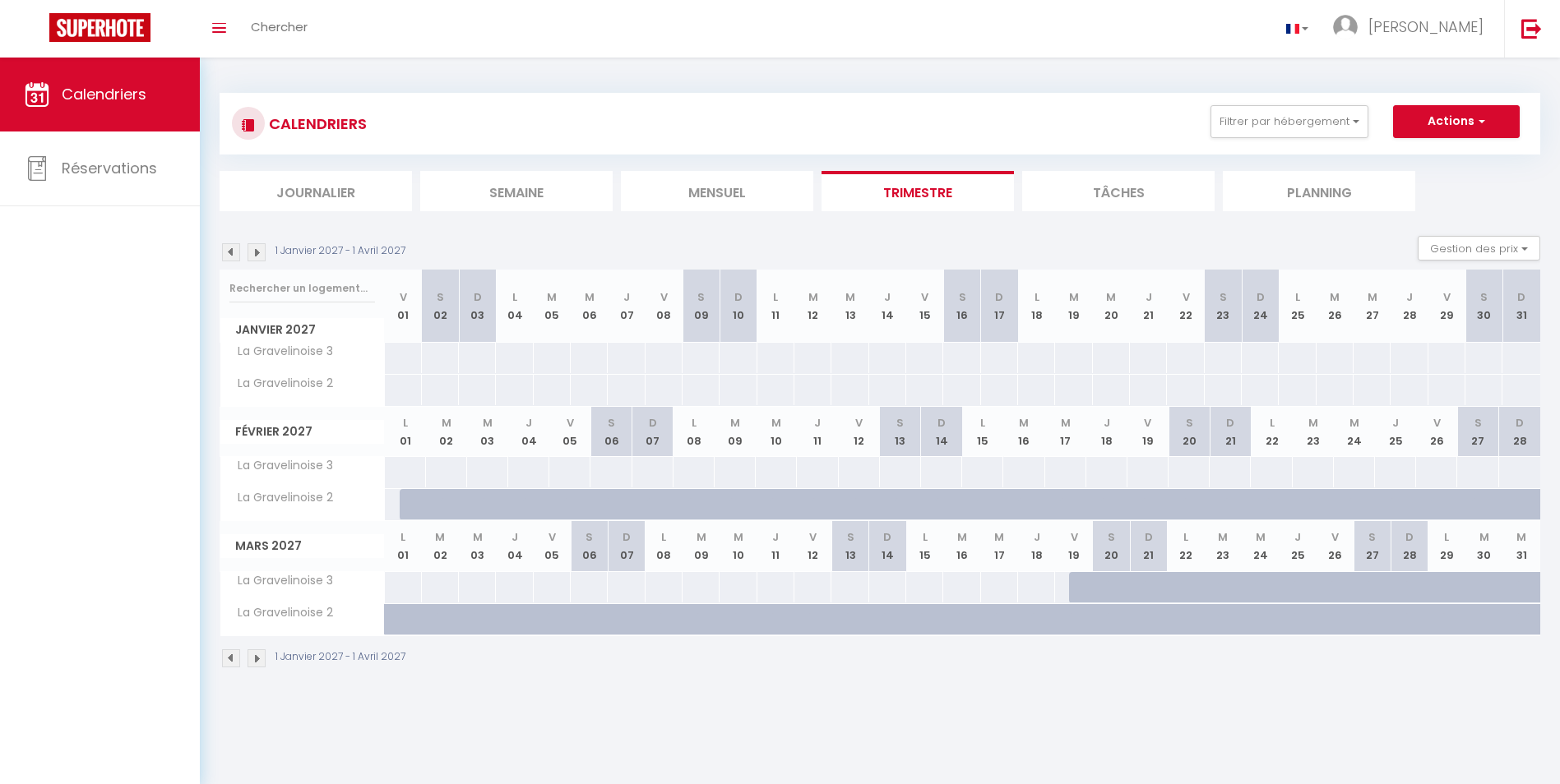
click at [260, 255] on img at bounding box center [256, 252] width 18 height 18
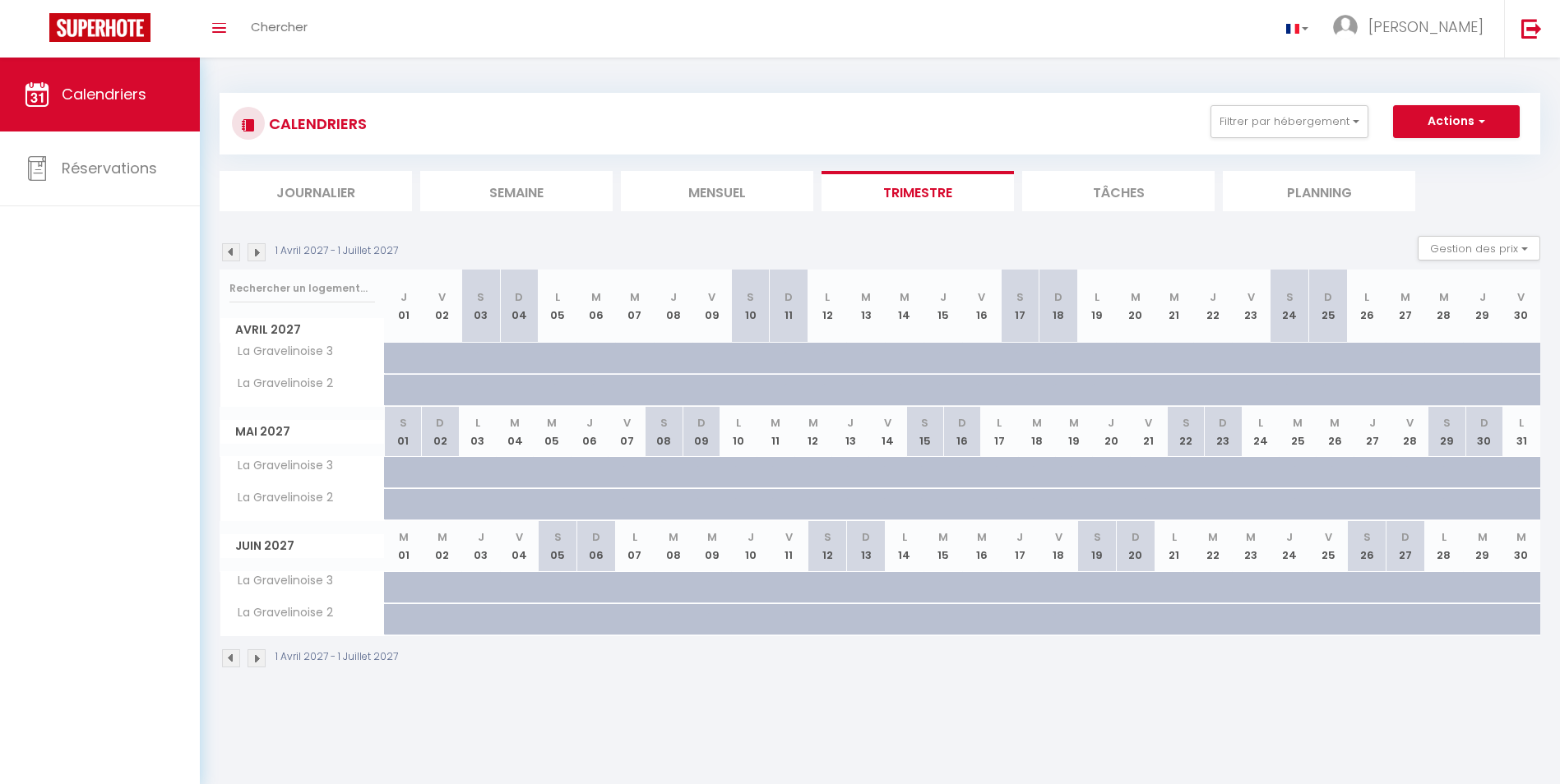
click at [260, 255] on img at bounding box center [256, 252] width 18 height 18
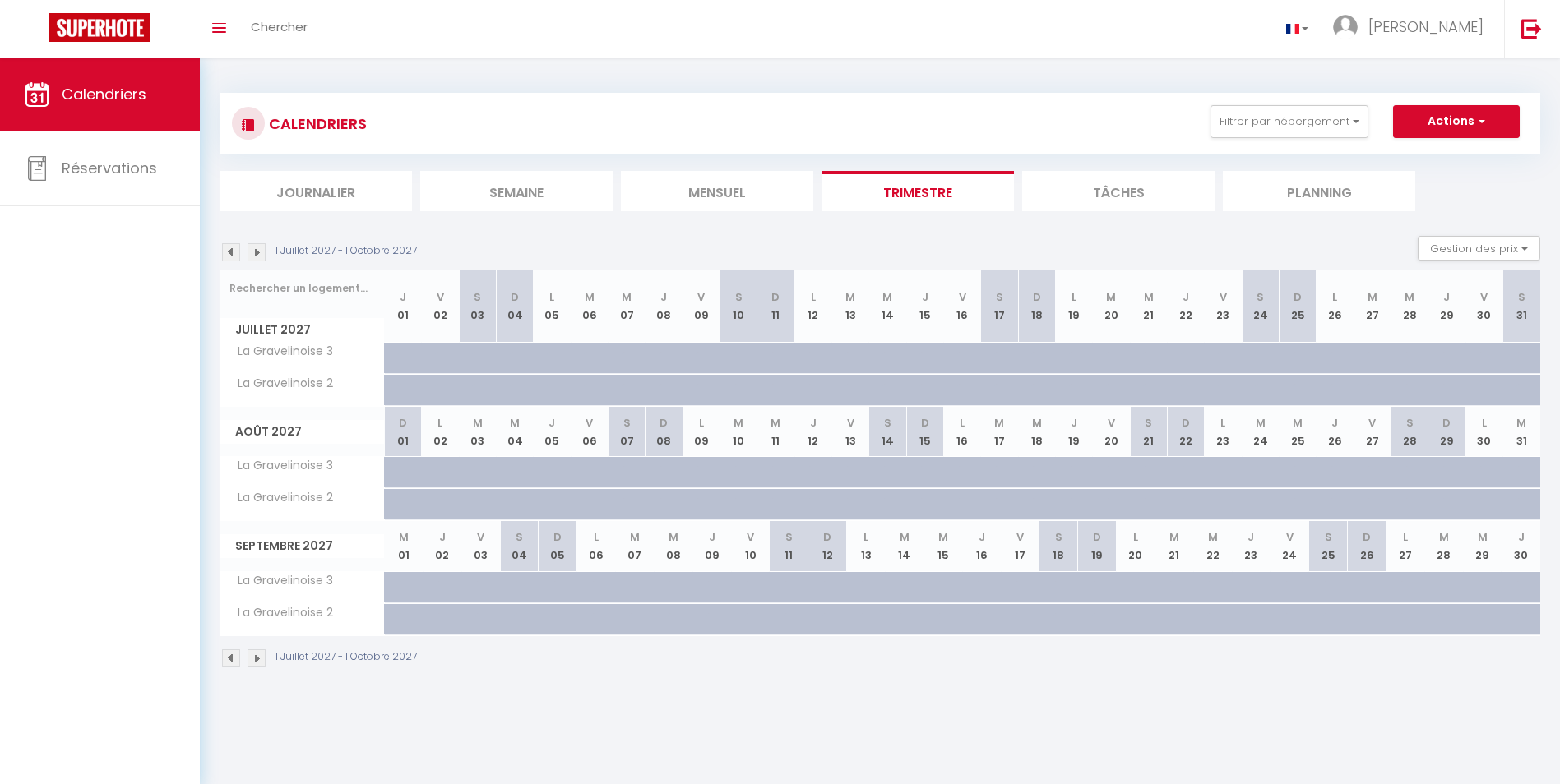
click at [260, 255] on img at bounding box center [256, 252] width 18 height 18
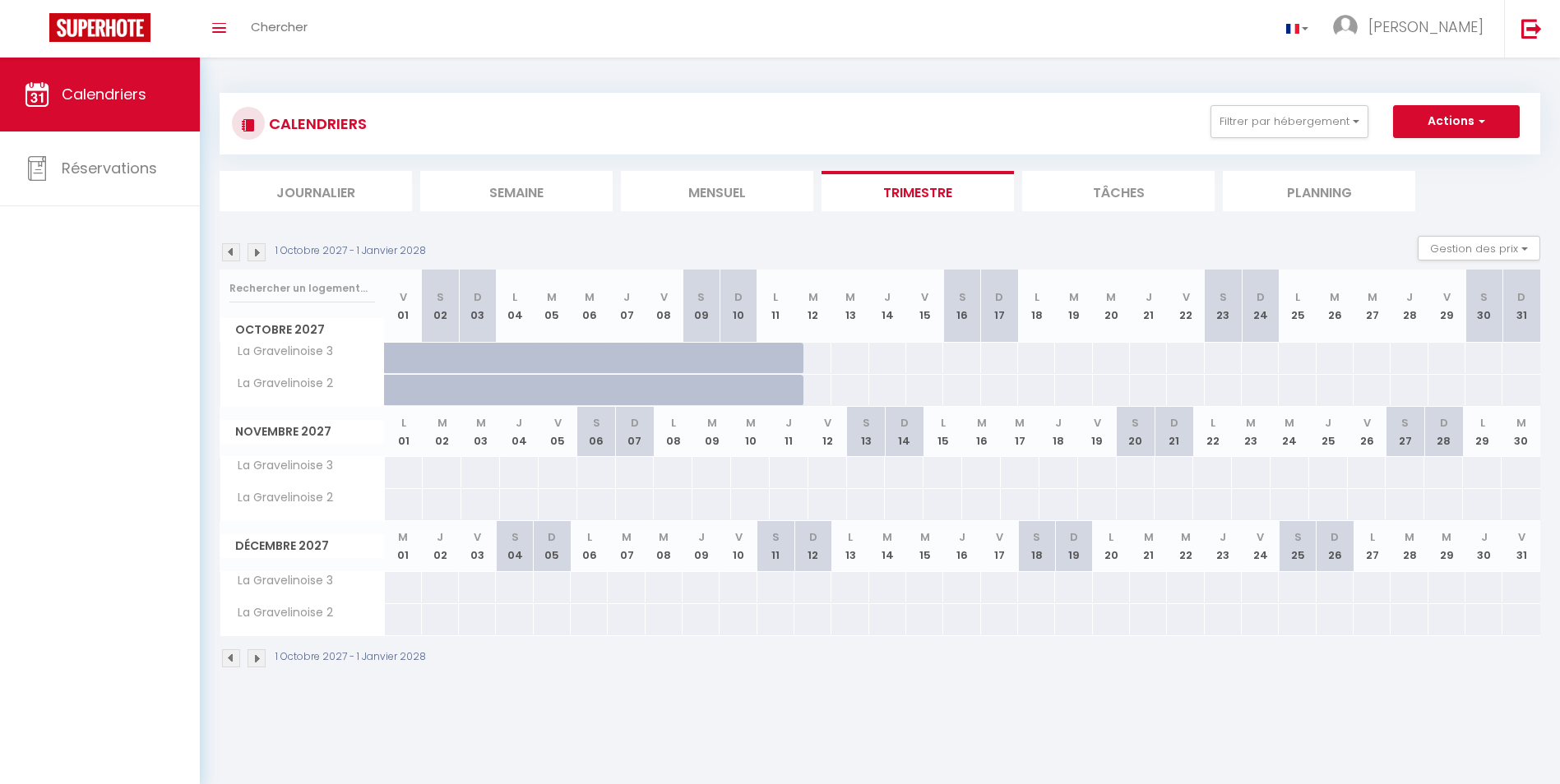
click at [235, 253] on img at bounding box center [231, 252] width 18 height 18
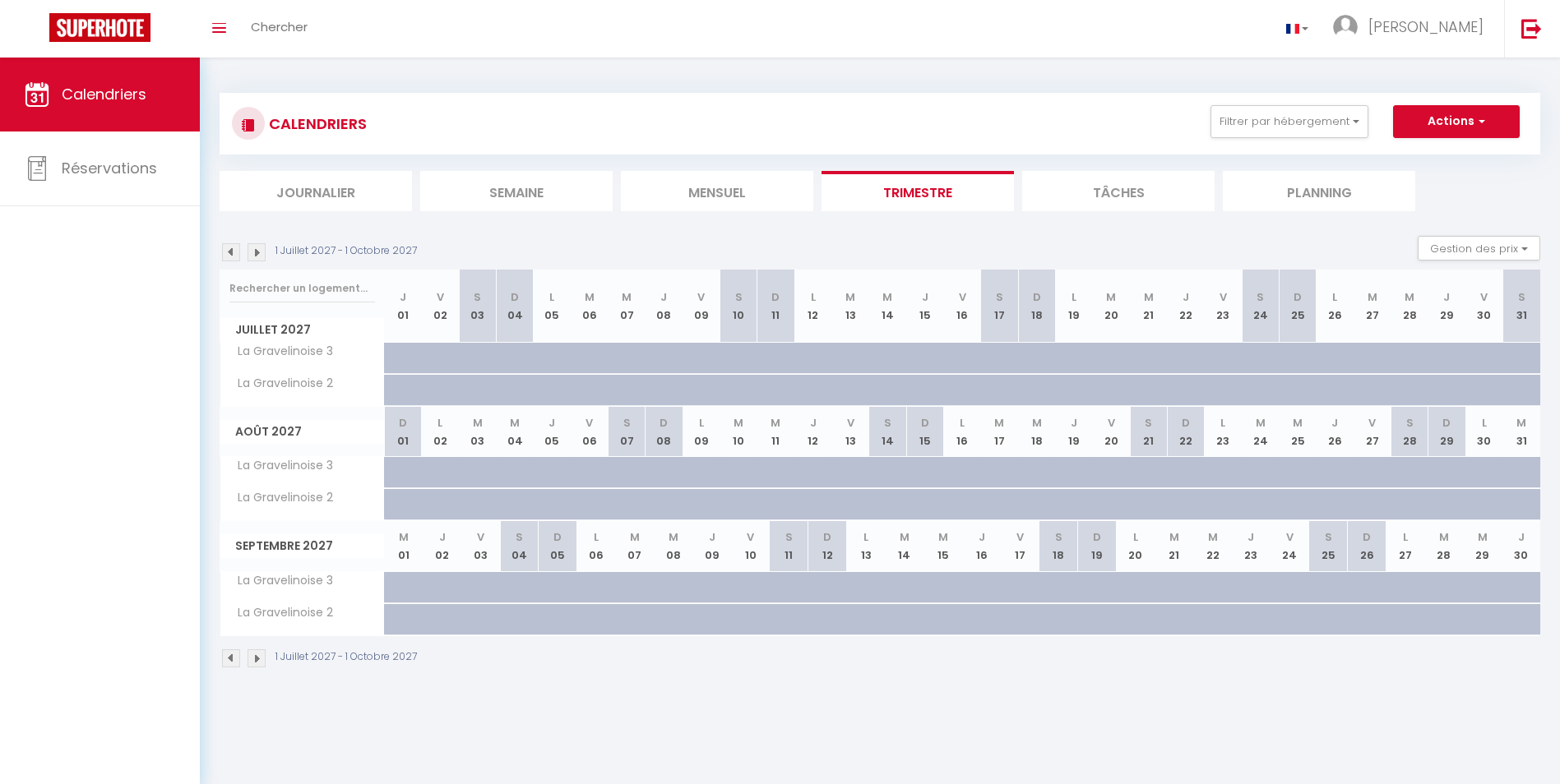
click at [534, 358] on div at bounding box center [552, 358] width 37 height 31
click at [253, 255] on img at bounding box center [256, 252] width 18 height 18
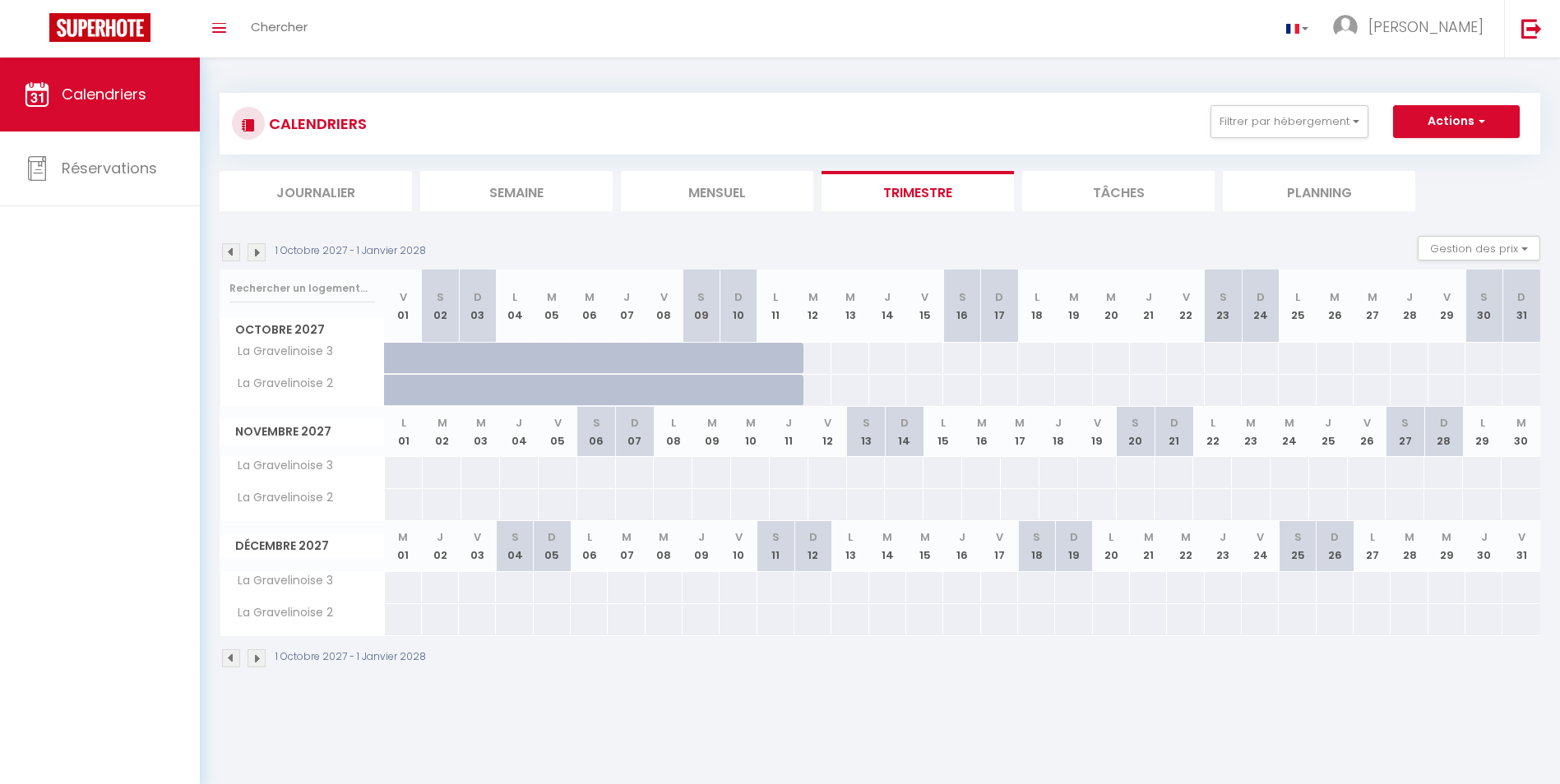
click at [253, 255] on img at bounding box center [256, 252] width 18 height 18
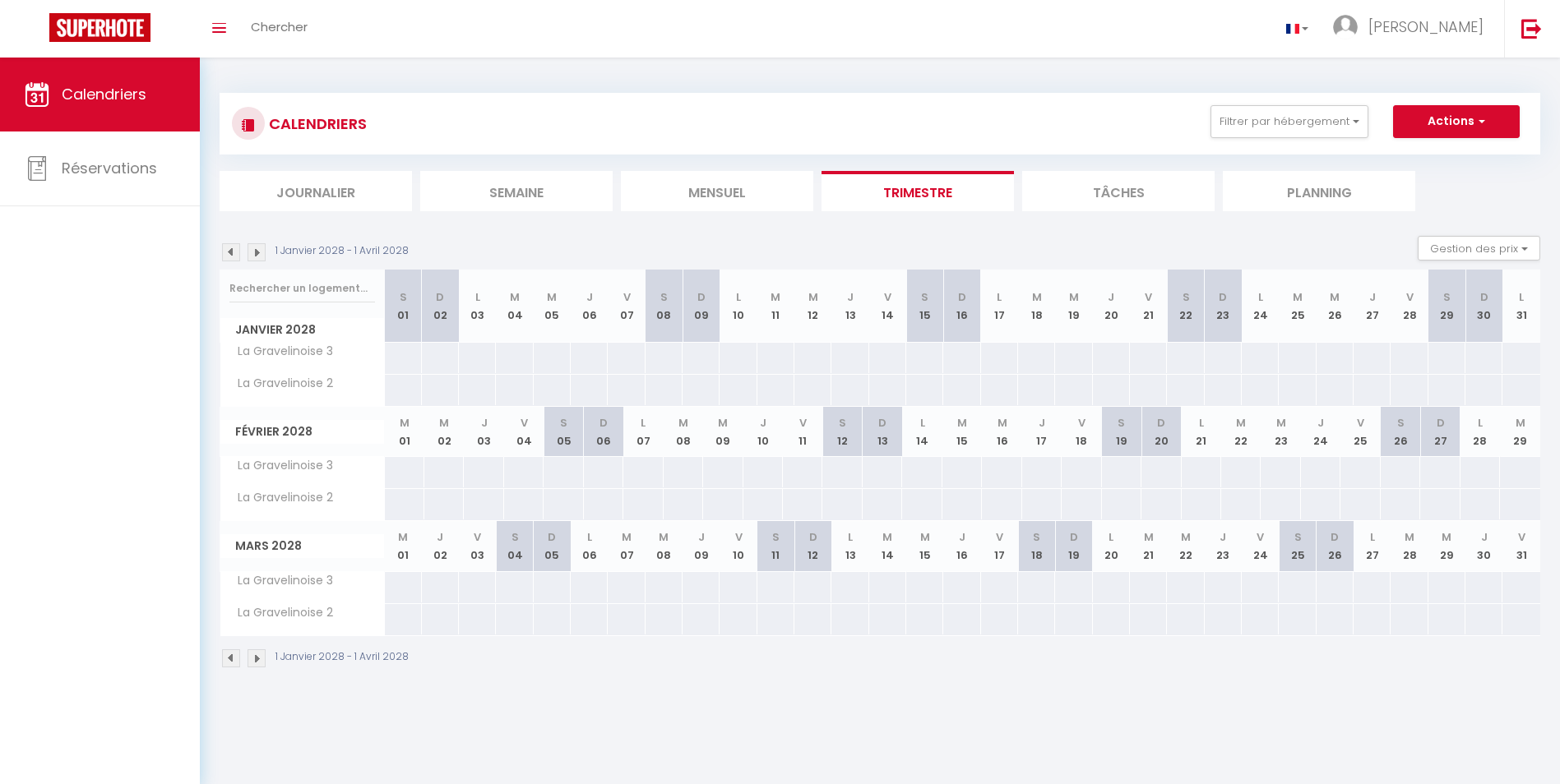
click at [253, 255] on img at bounding box center [256, 252] width 18 height 18
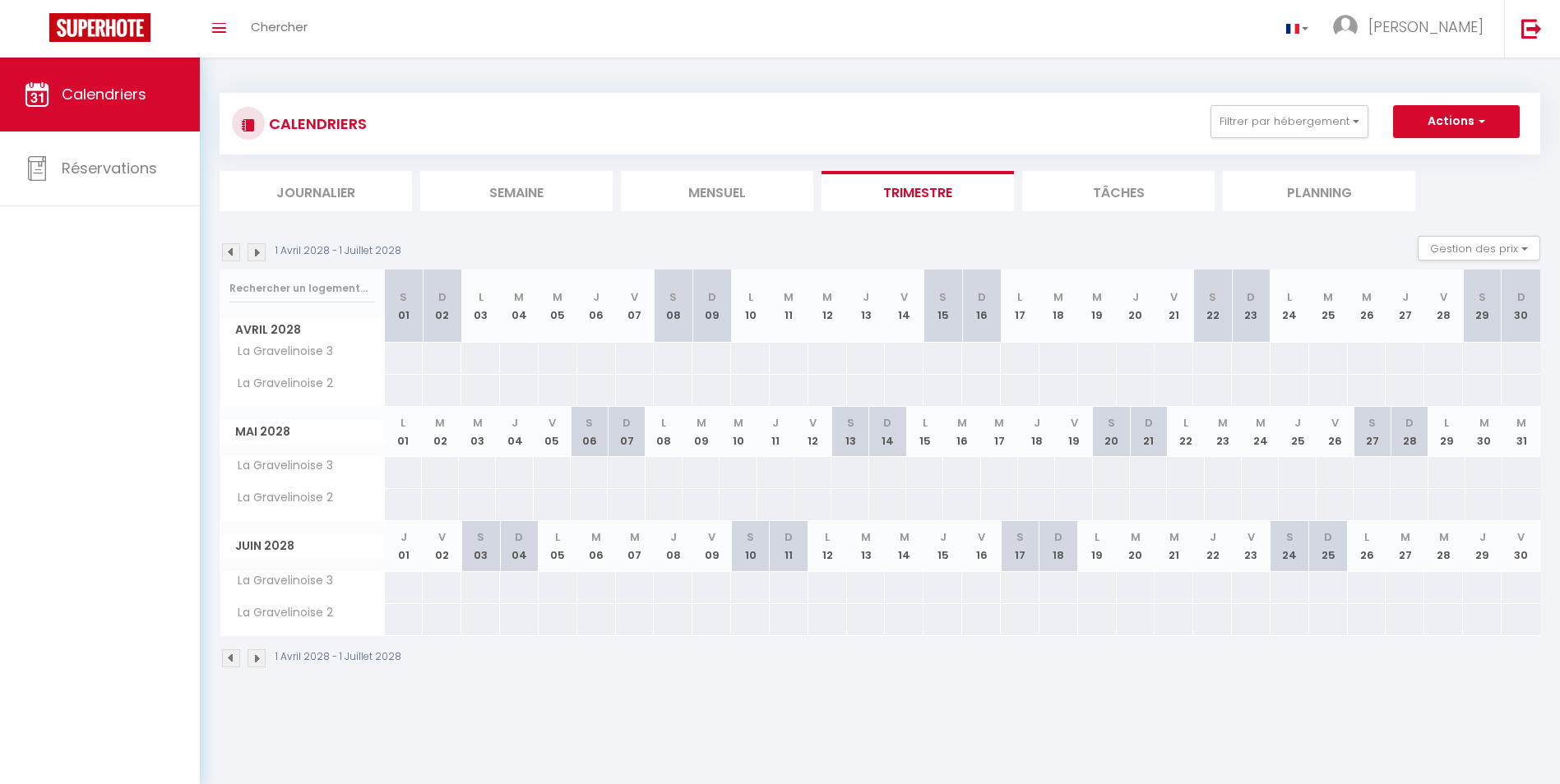
click at [253, 255] on img at bounding box center [256, 252] width 18 height 18
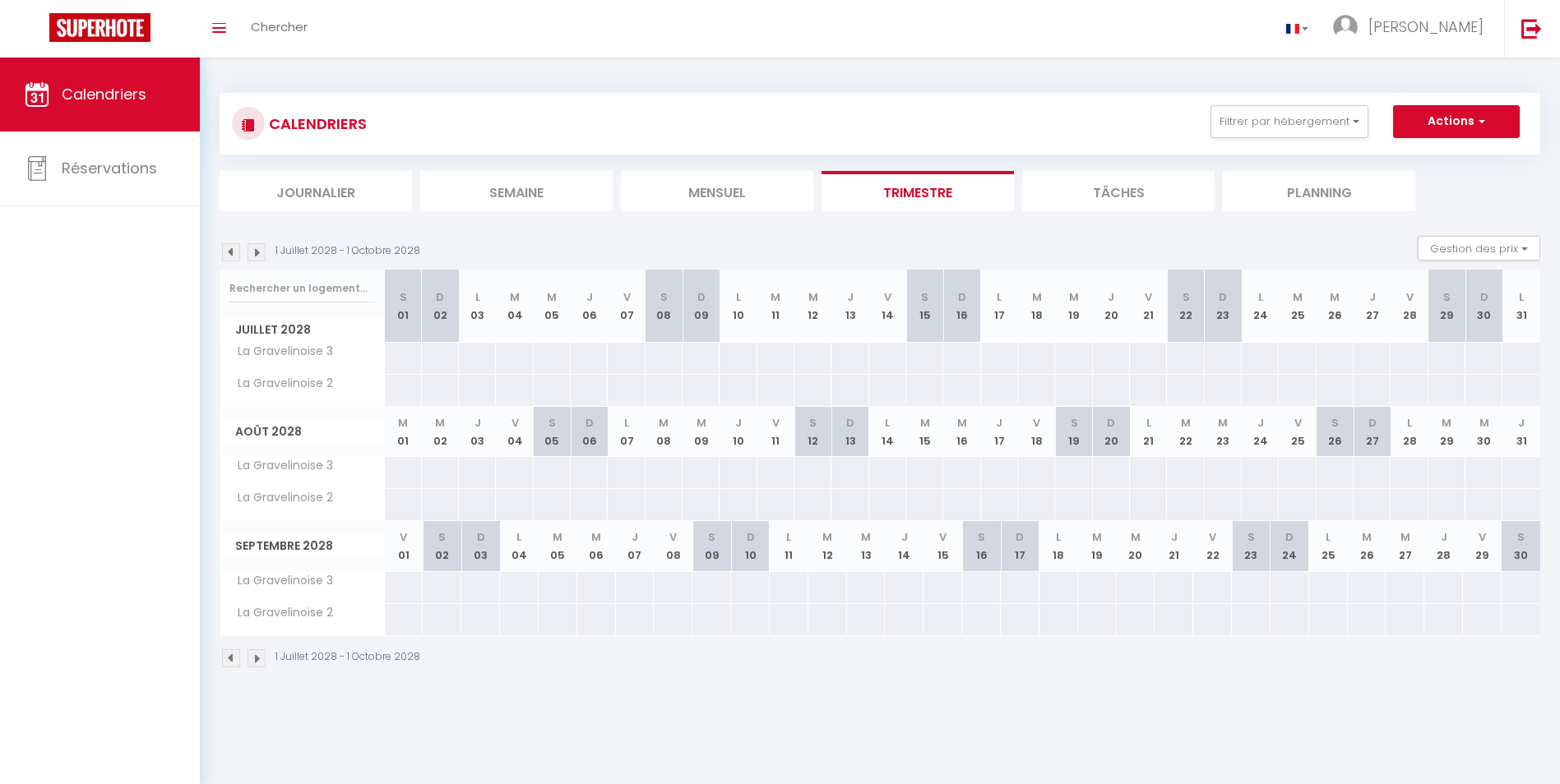
click at [253, 255] on img at bounding box center [256, 252] width 18 height 18
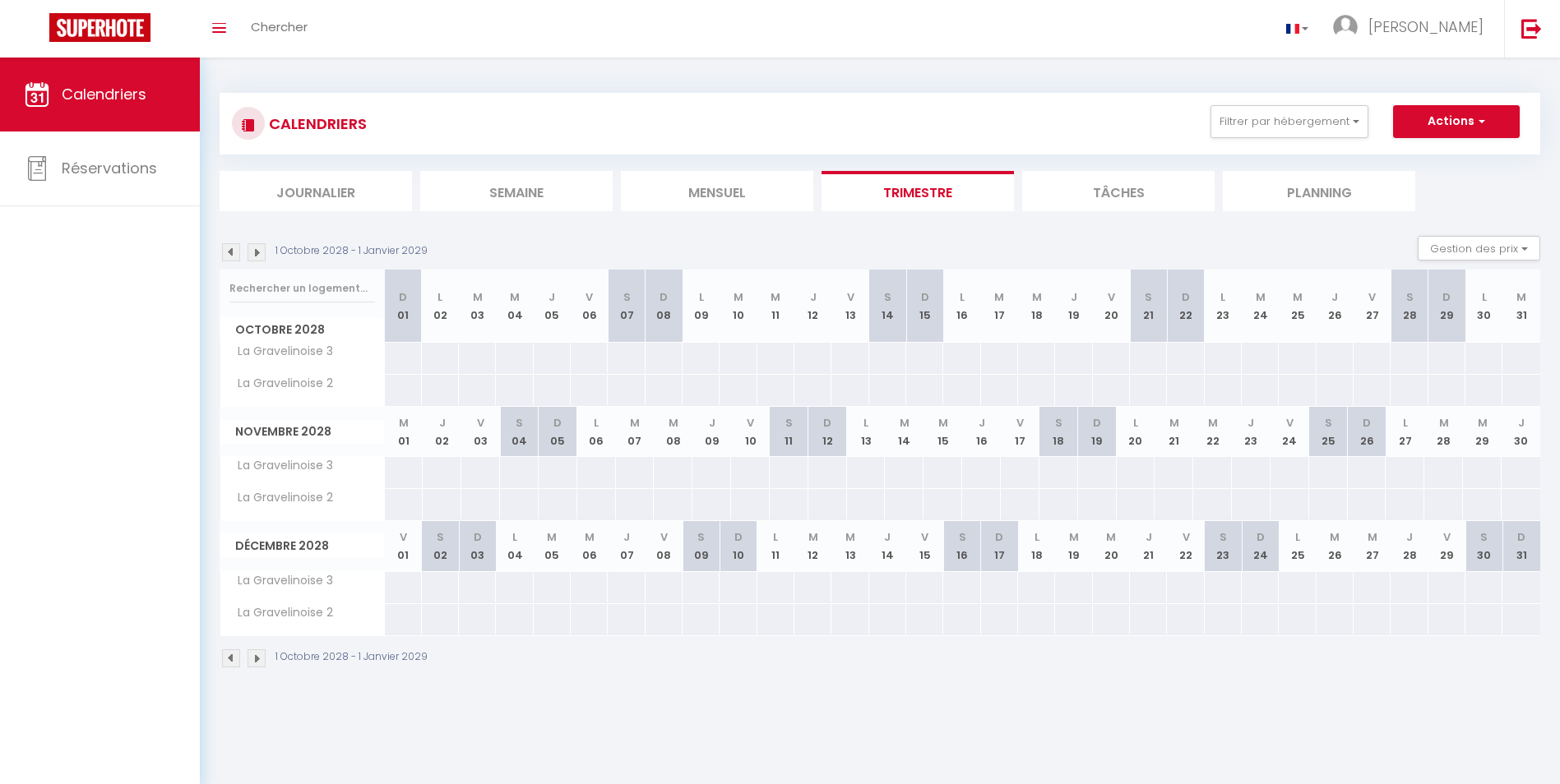
click at [253, 255] on img at bounding box center [256, 252] width 18 height 18
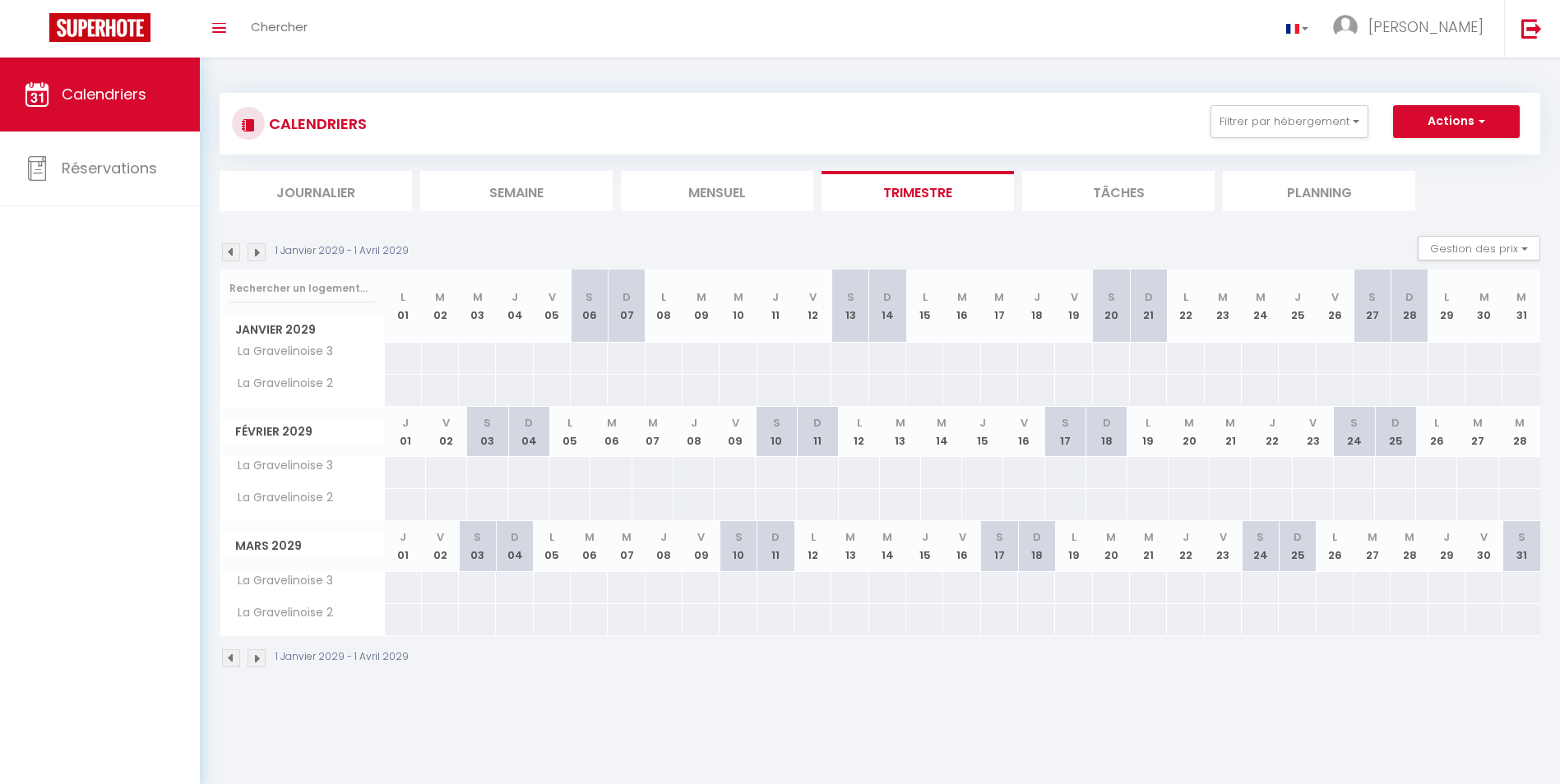
click at [228, 255] on img at bounding box center [231, 252] width 18 height 18
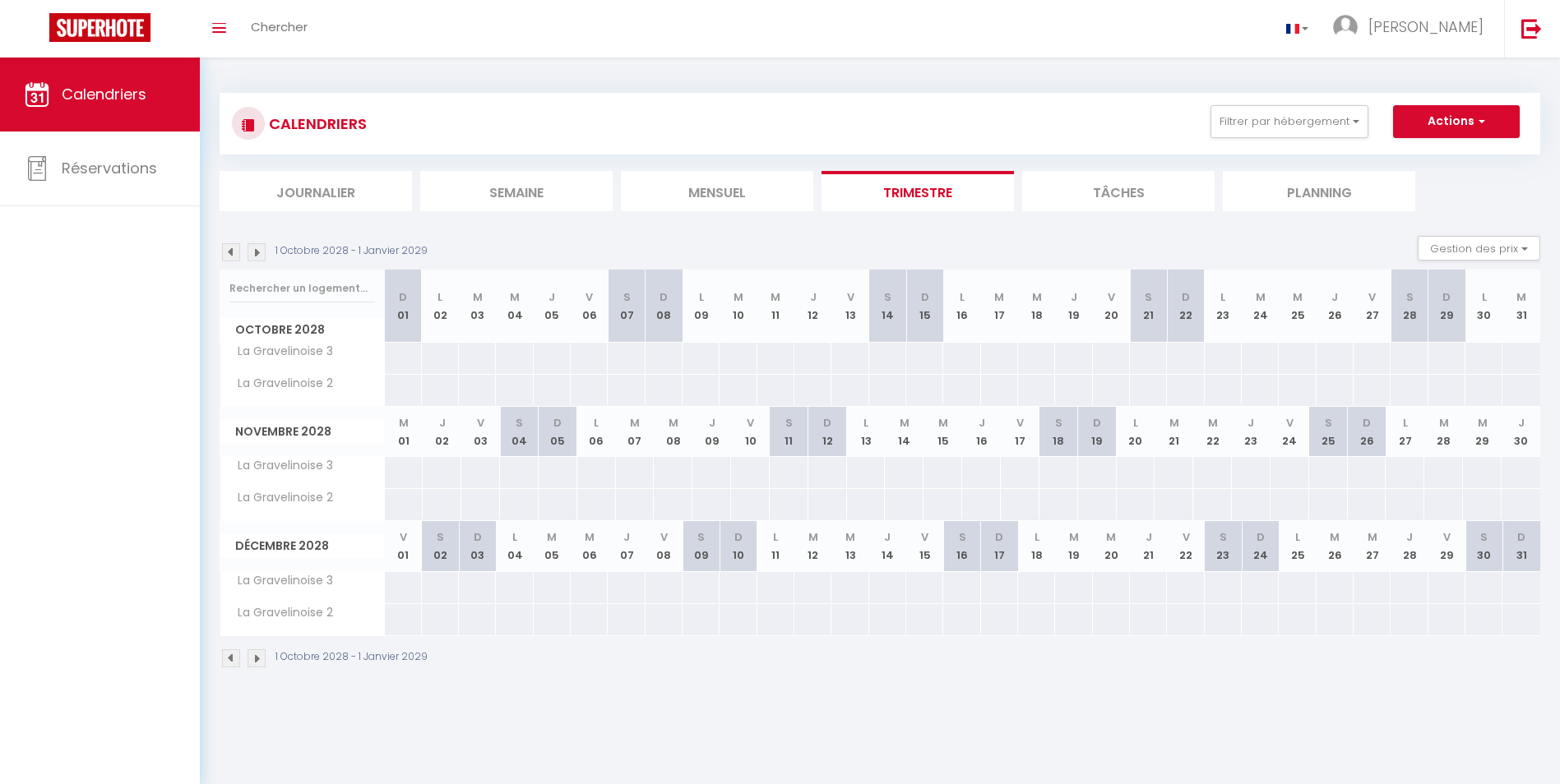
click at [228, 255] on img at bounding box center [231, 252] width 18 height 18
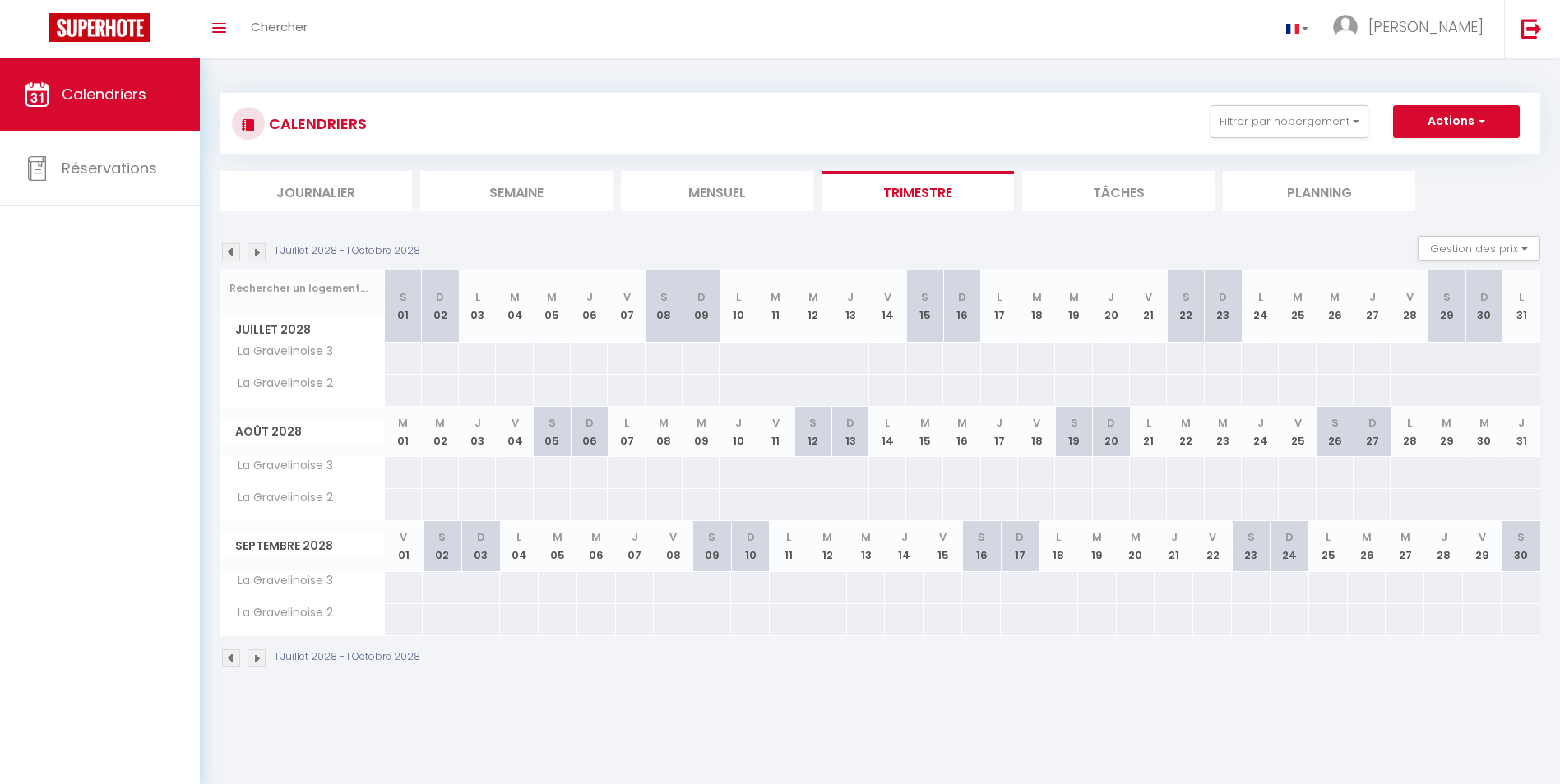
click at [228, 255] on img at bounding box center [231, 252] width 18 height 18
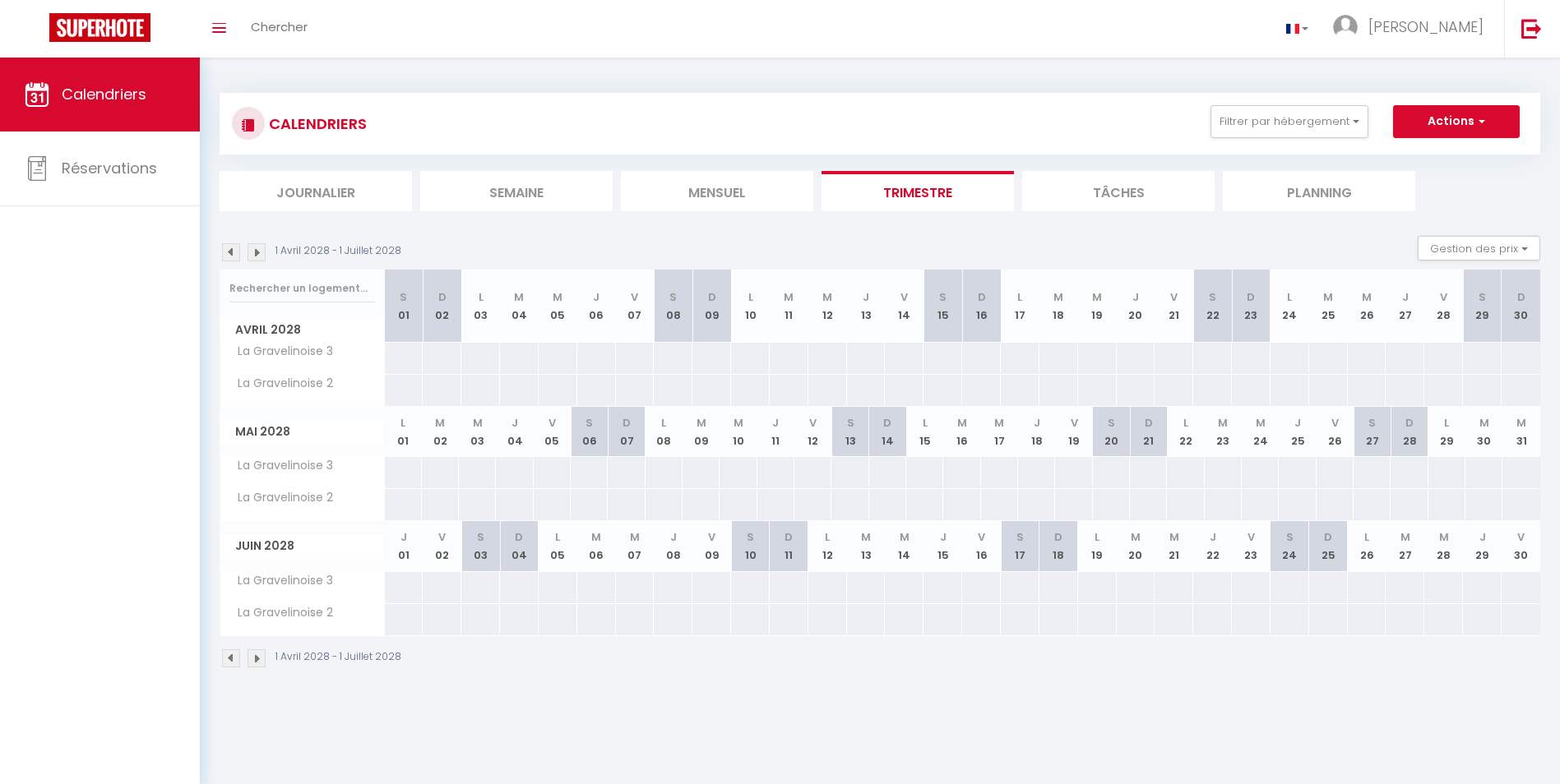
click at [228, 255] on img at bounding box center [231, 252] width 18 height 18
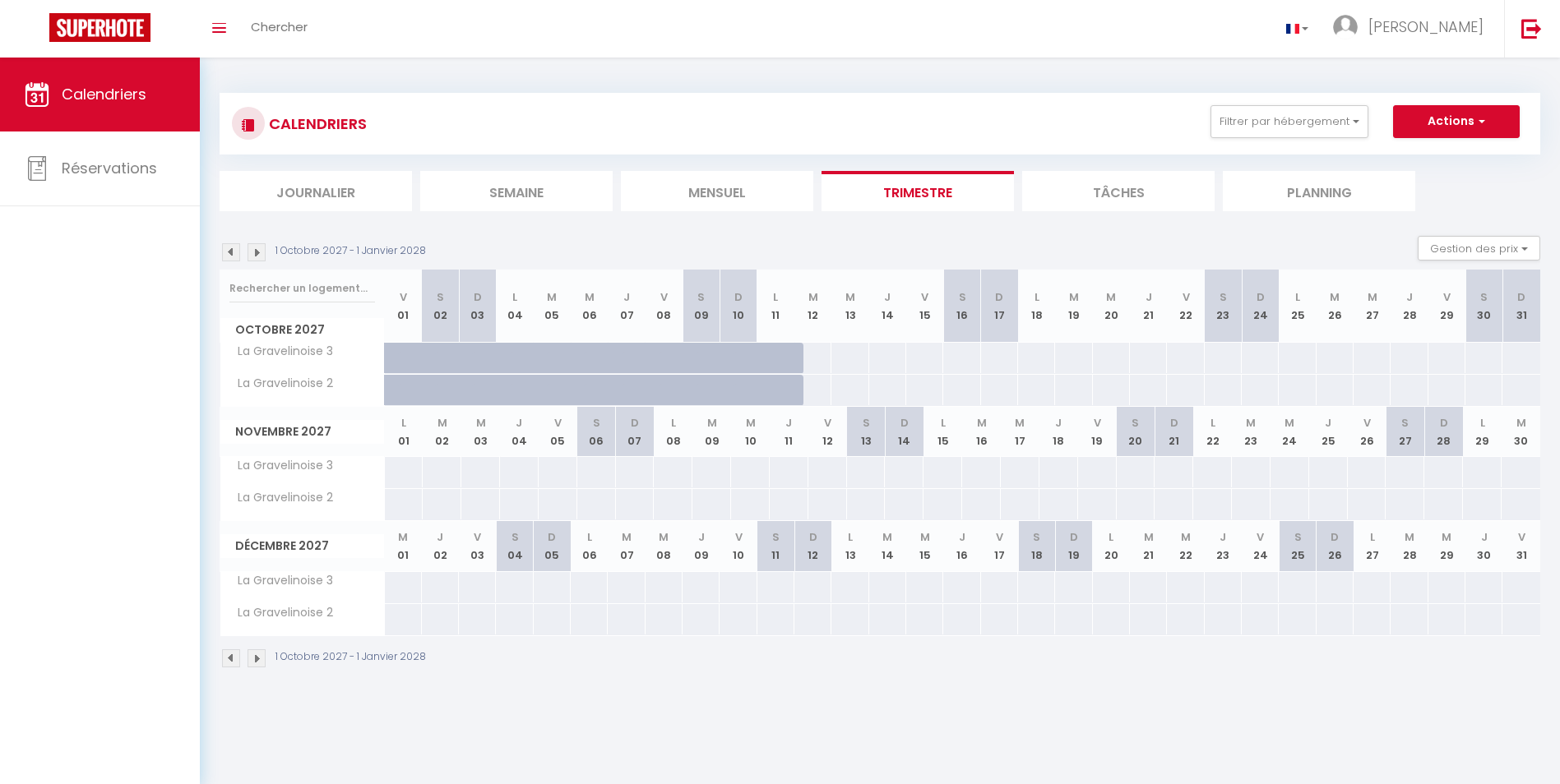
click at [228, 255] on img at bounding box center [231, 252] width 18 height 18
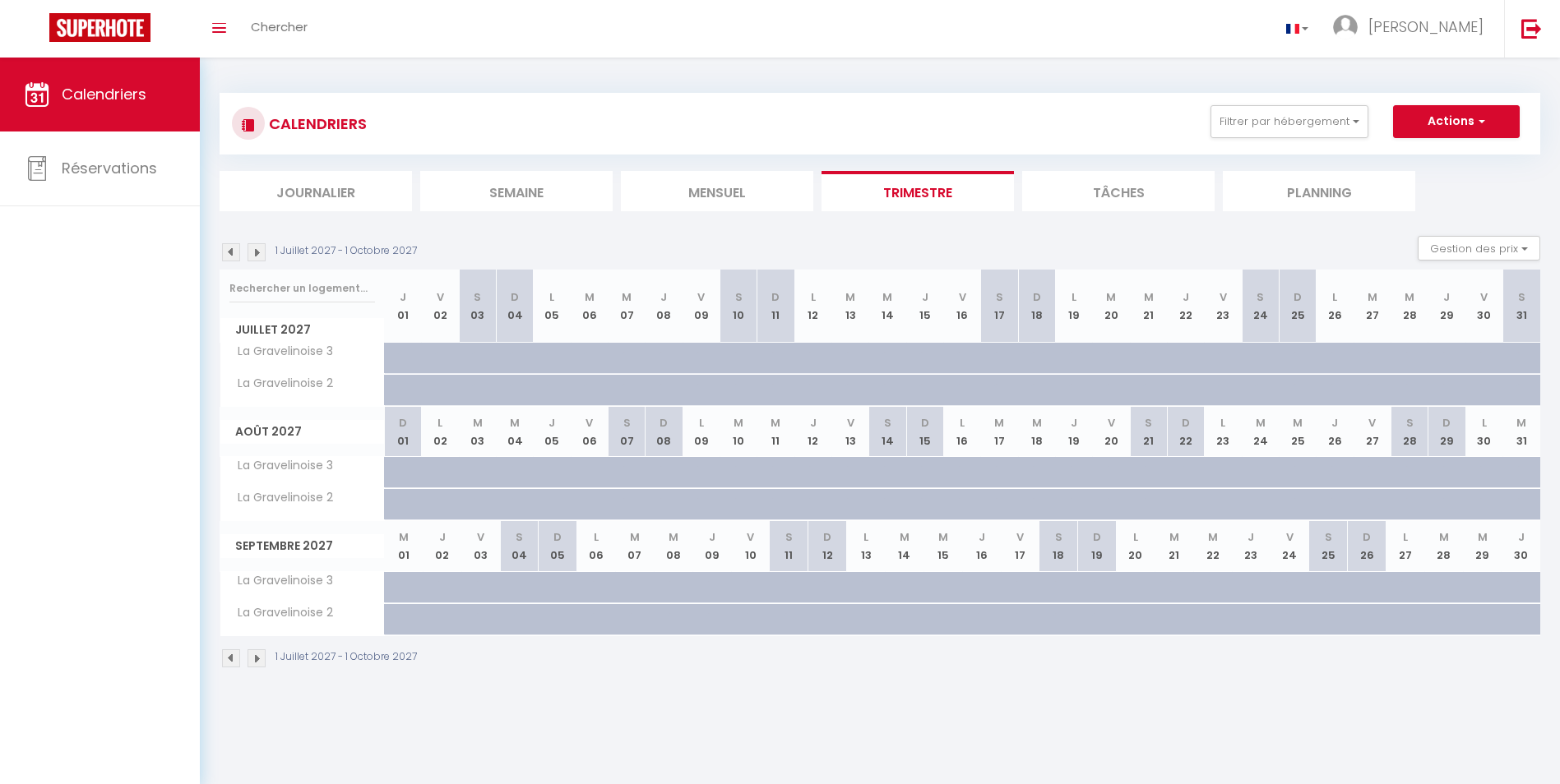
click at [228, 255] on img at bounding box center [231, 252] width 18 height 18
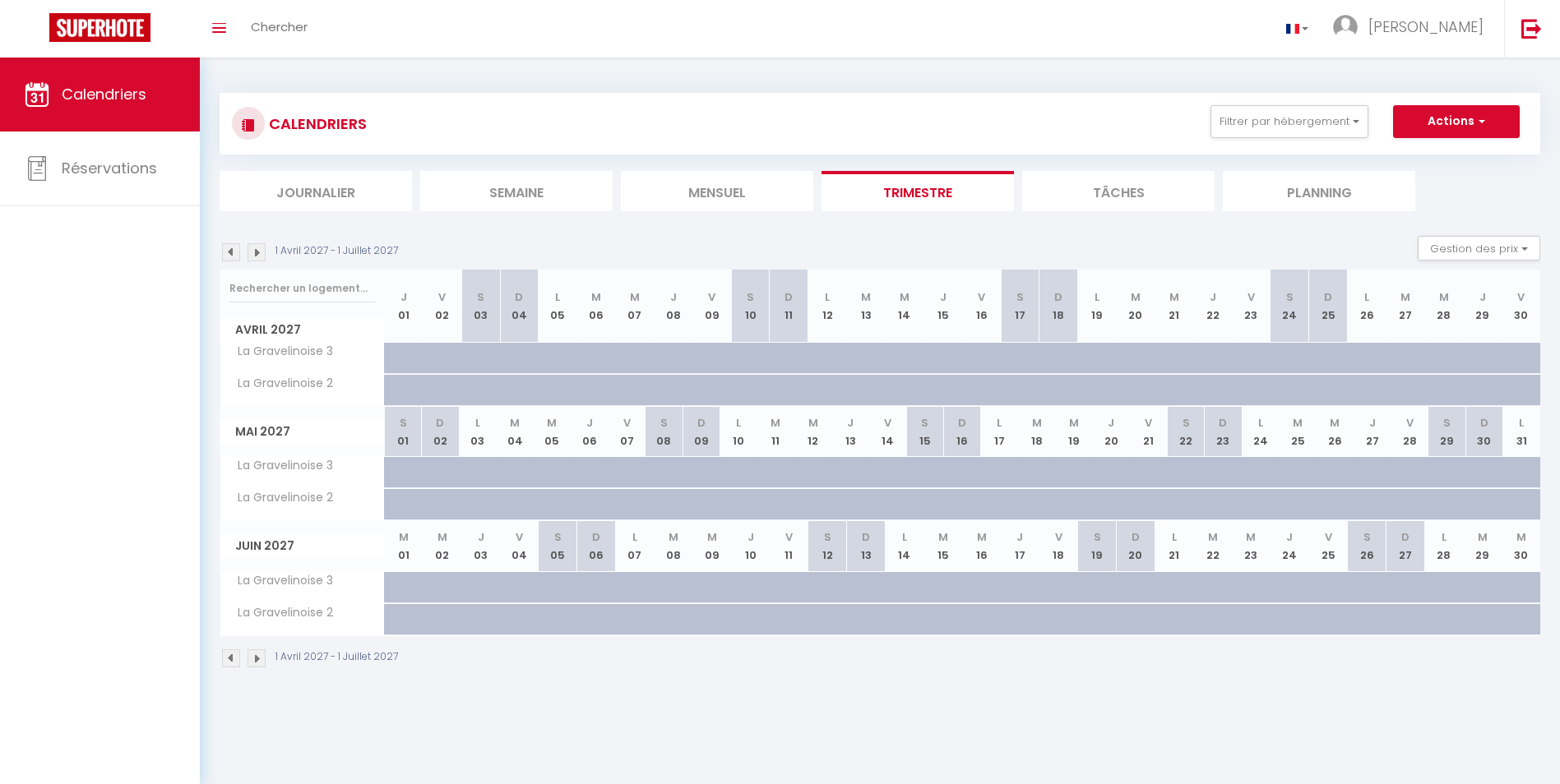
click at [228, 255] on img at bounding box center [231, 252] width 18 height 18
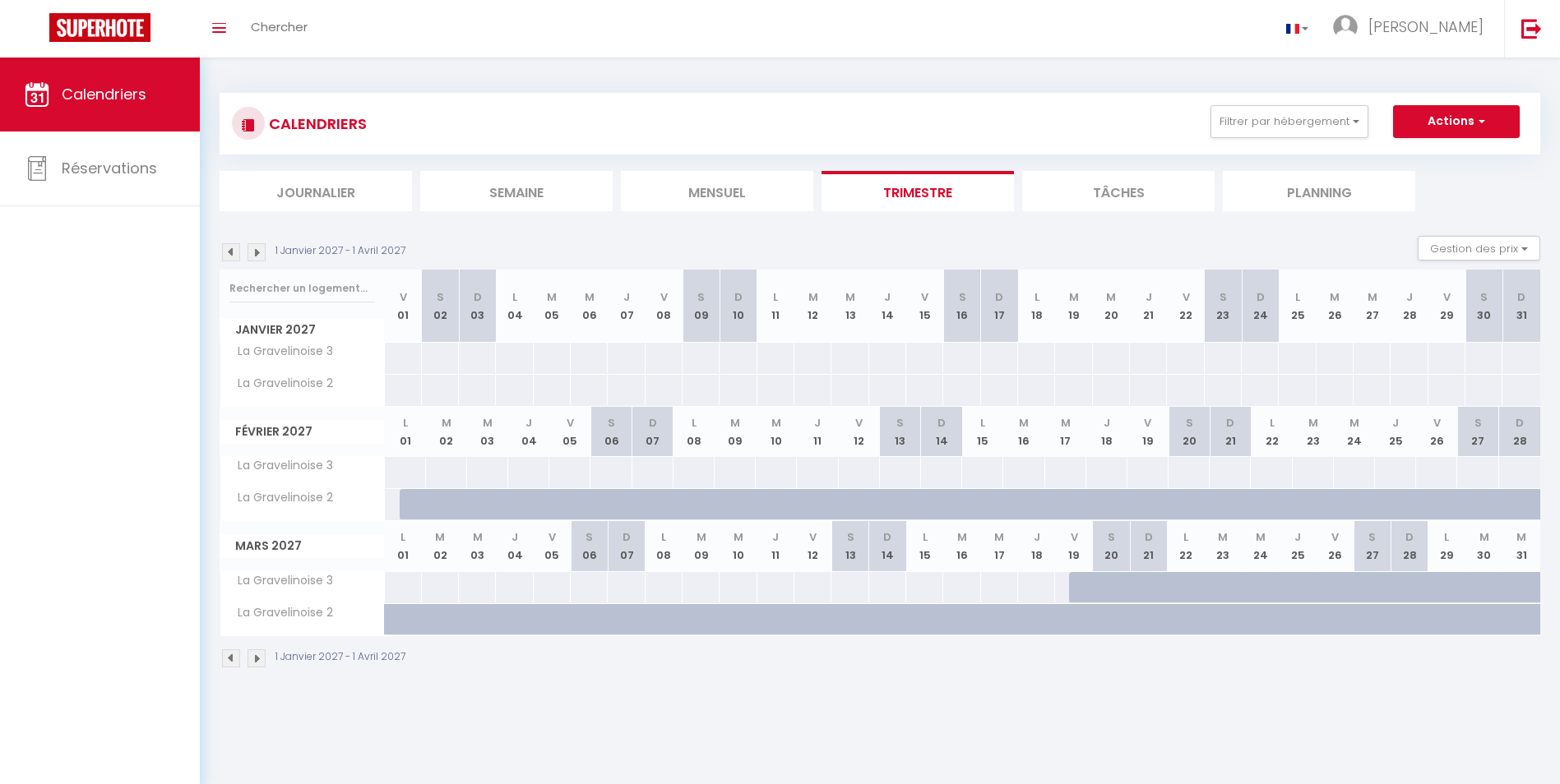
click at [228, 255] on img at bounding box center [231, 252] width 18 height 18
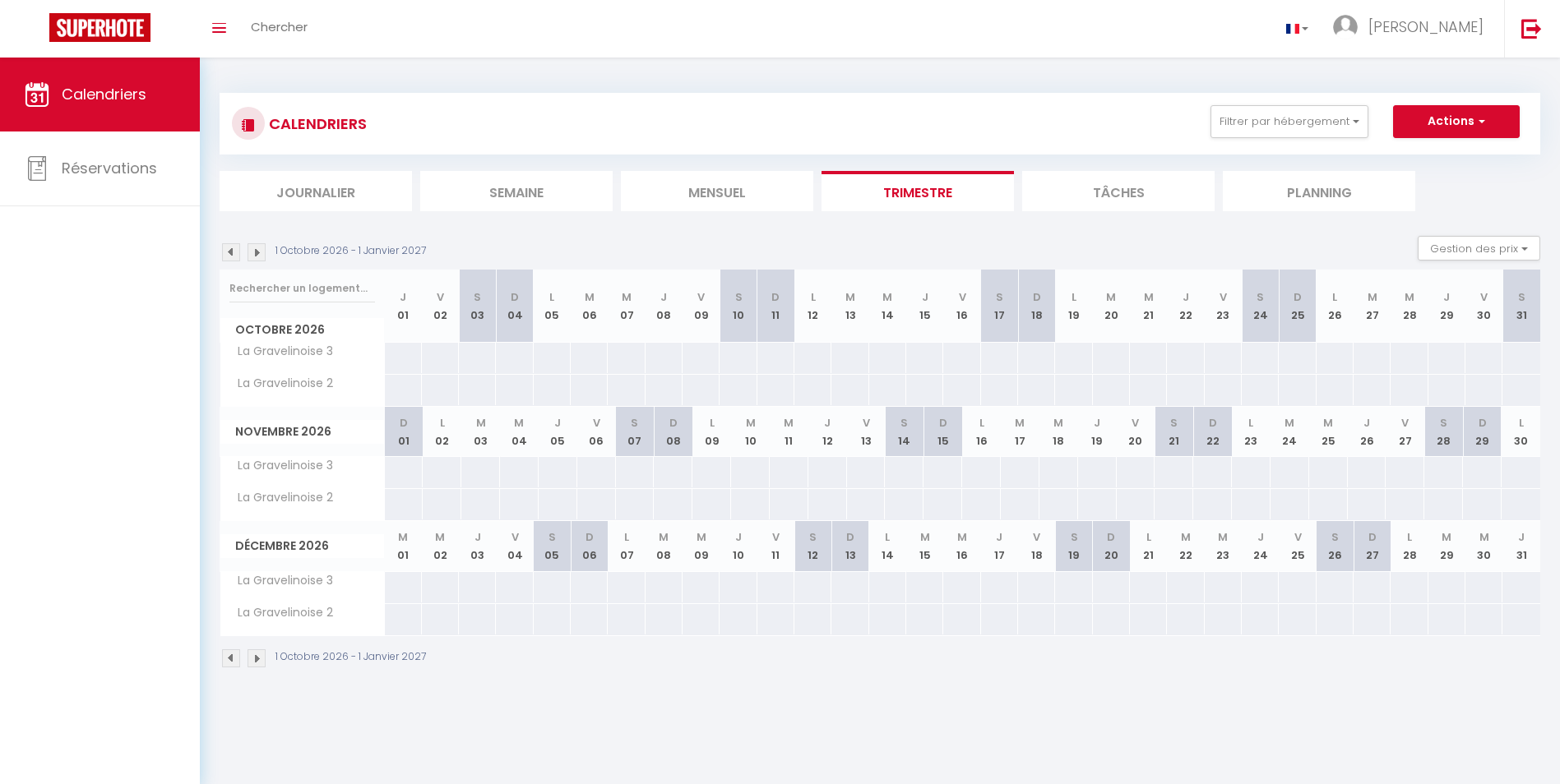
click at [228, 255] on img at bounding box center [231, 252] width 18 height 18
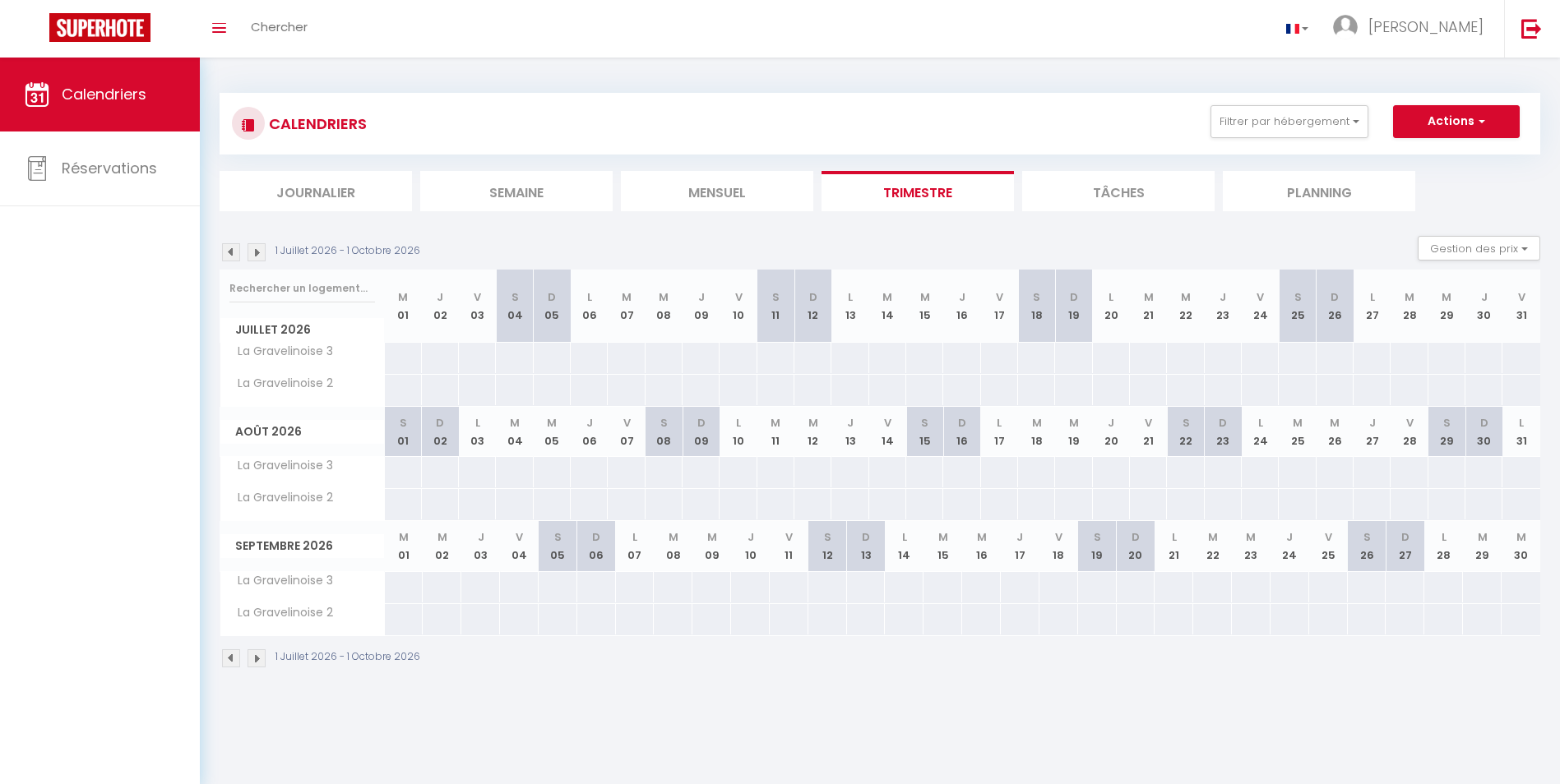
click at [228, 255] on img at bounding box center [231, 252] width 18 height 18
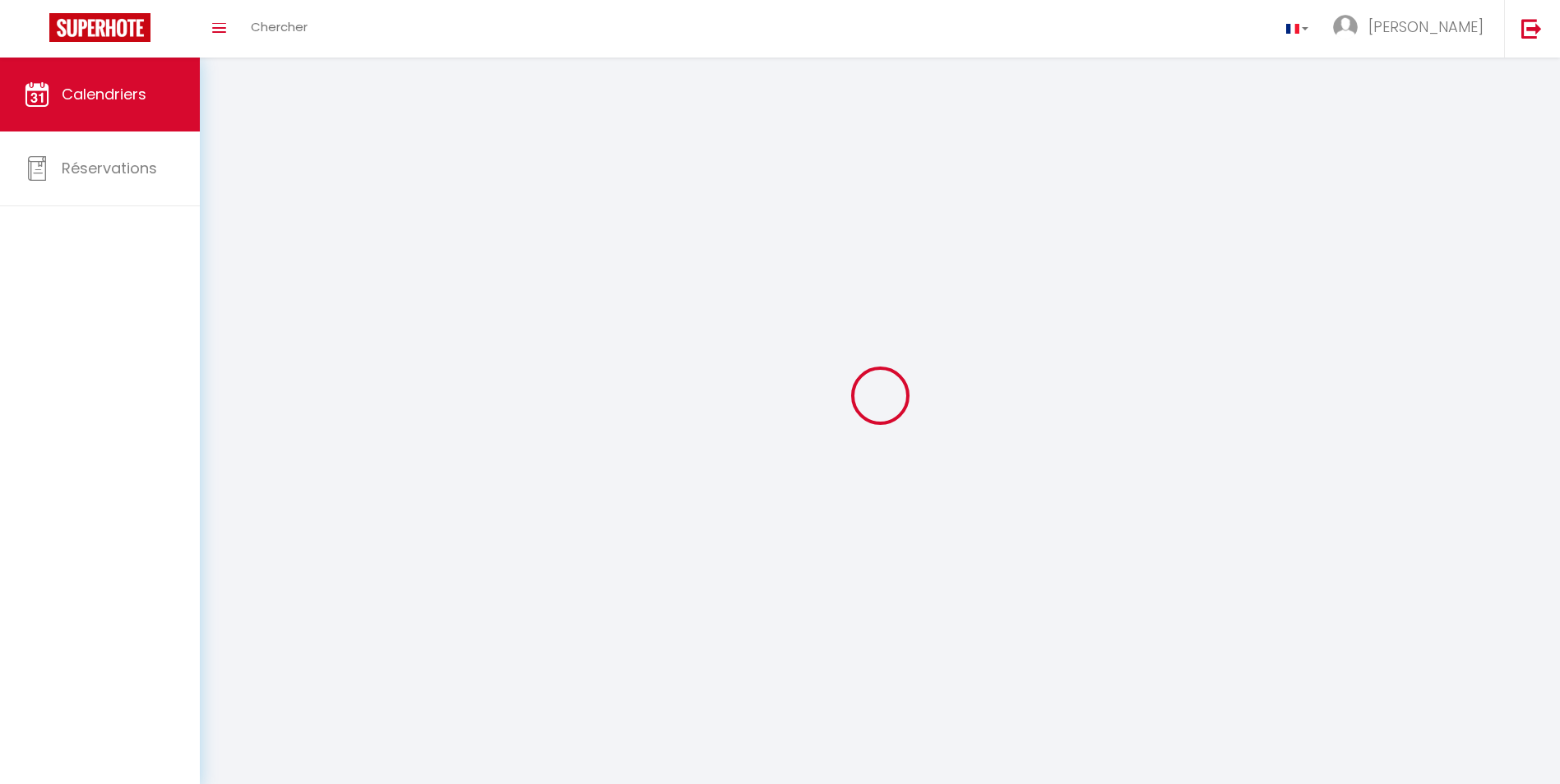
select select "KO"
select select "0"
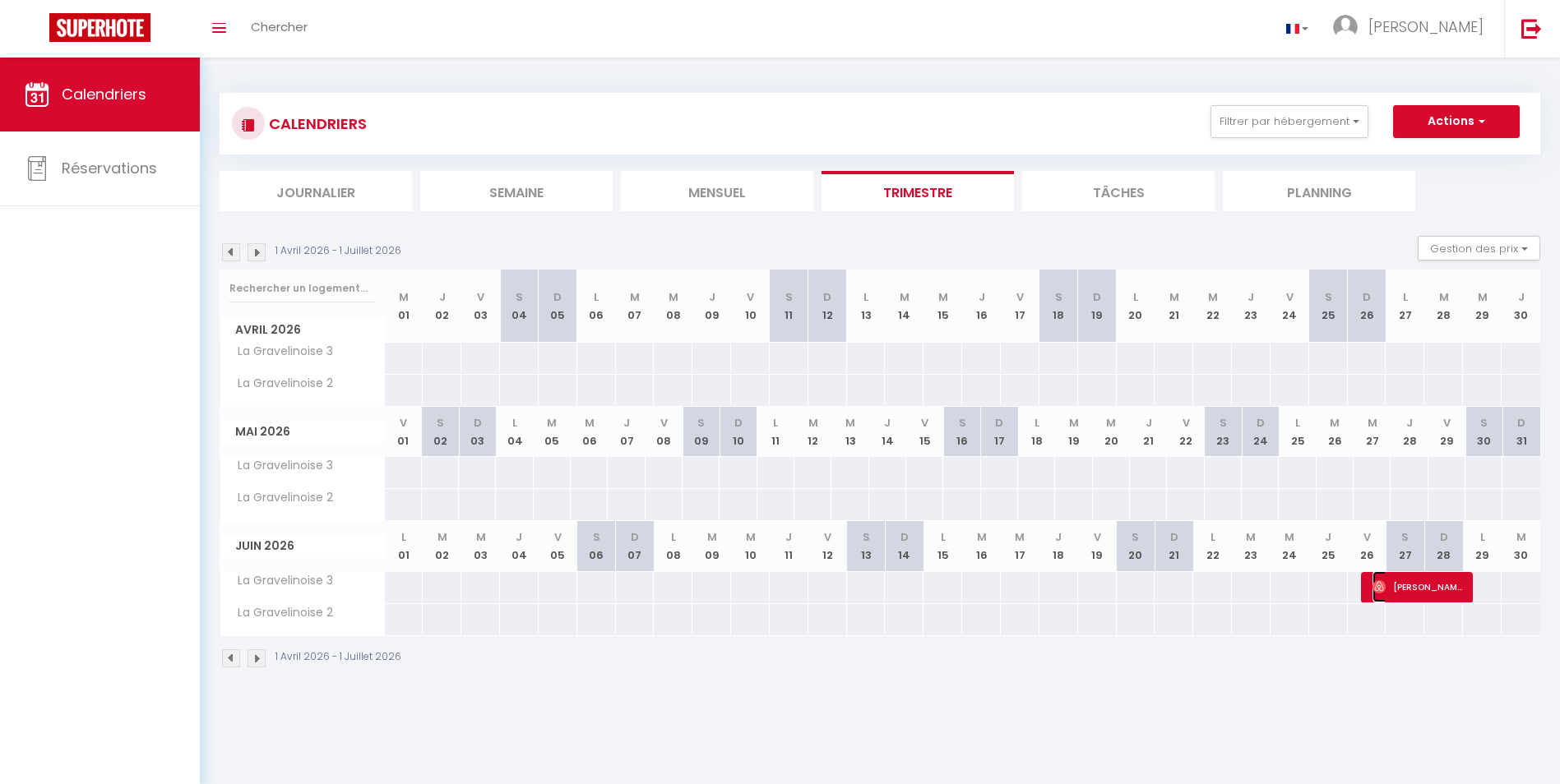
click at [1416, 588] on span "[PERSON_NAME]" at bounding box center [1418, 587] width 90 height 31
select select "OK"
